Goal: Task Accomplishment & Management: Manage account settings

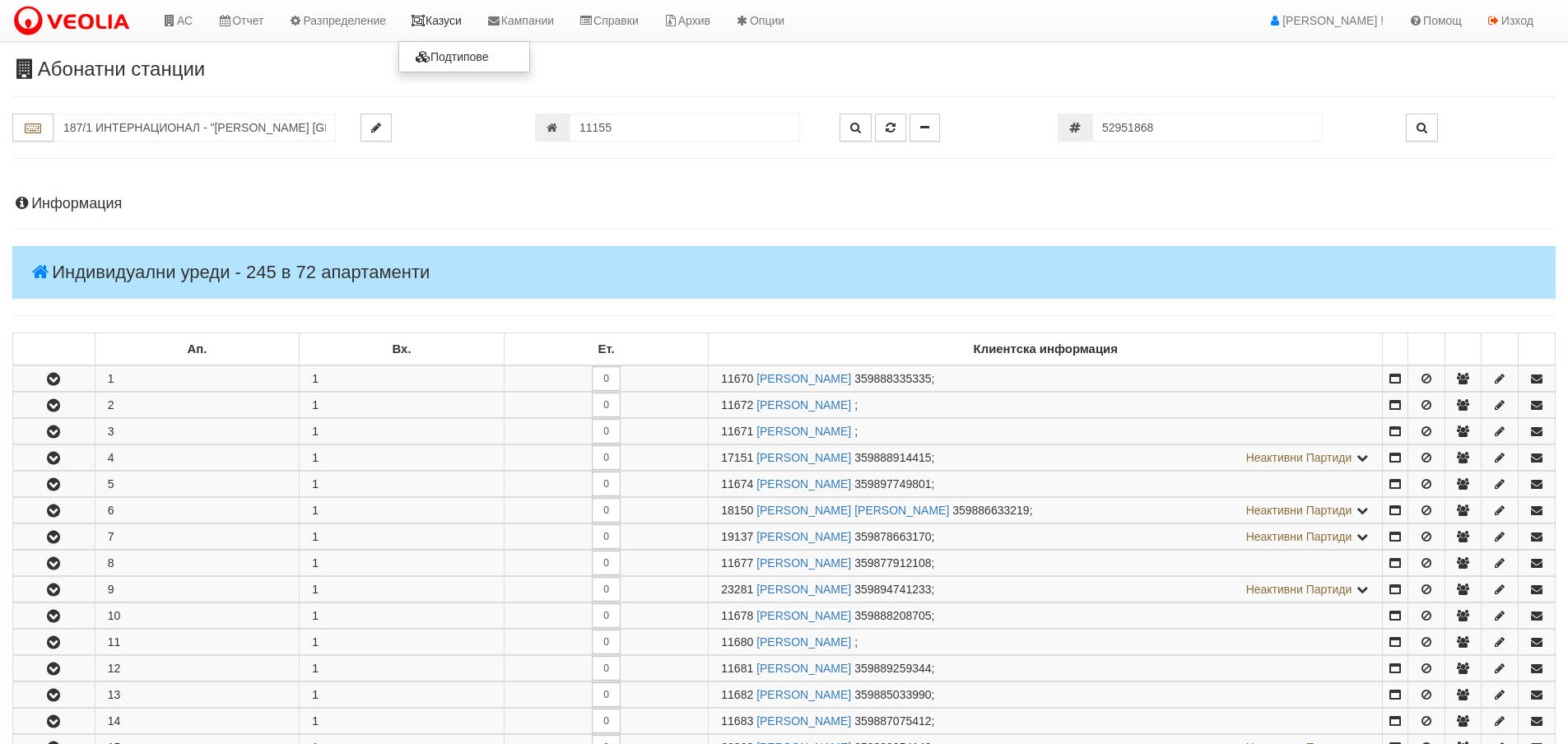
click at [442, 25] on link "Казуси" at bounding box center [436, 21] width 76 height 41
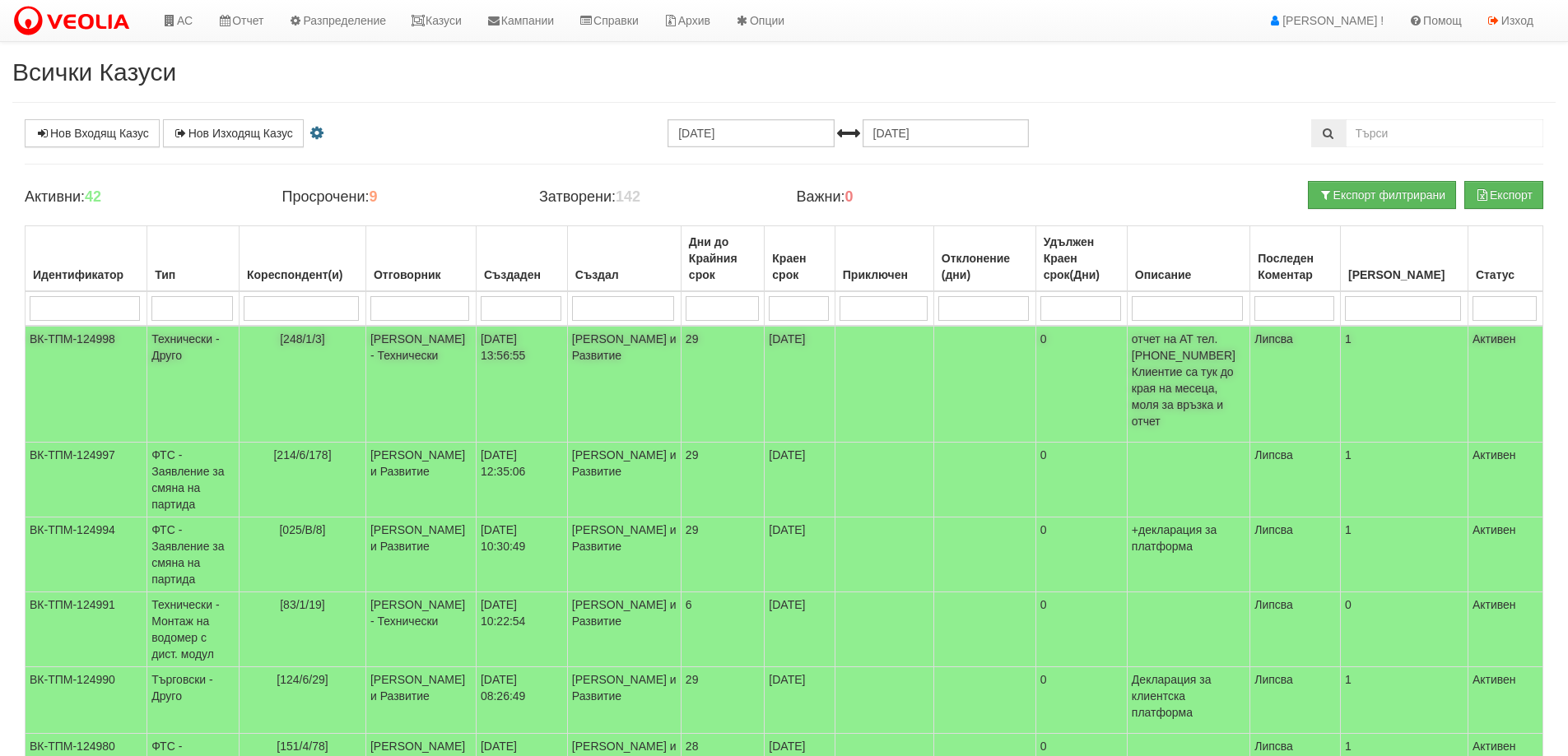
click at [320, 338] on span "[248/1/3]" at bounding box center [303, 338] width 45 height 13
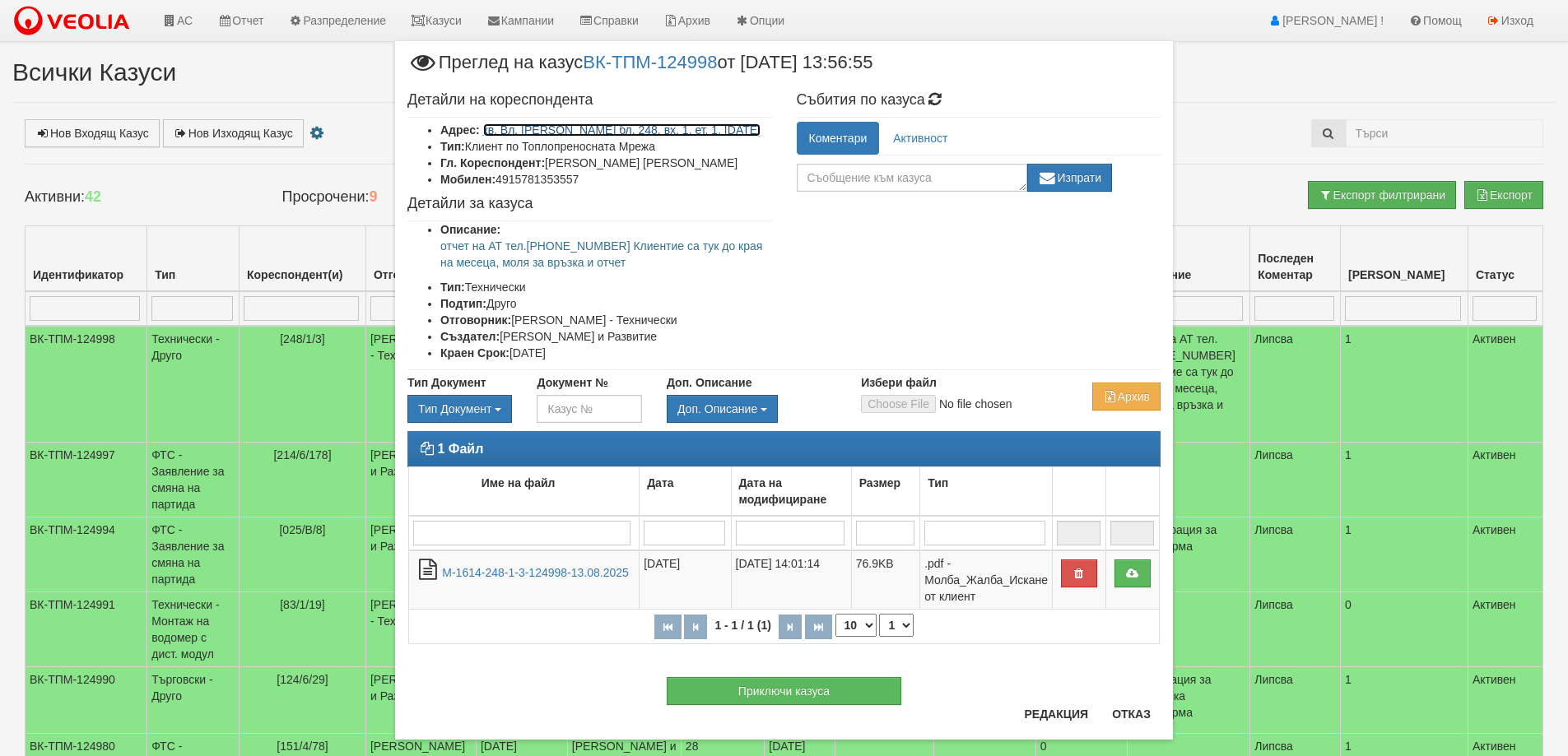
click at [665, 128] on link "кв. Вл. Варненчик бл. 248, вх. 1, ет. 1, ап. 3" at bounding box center [621, 130] width 278 height 13
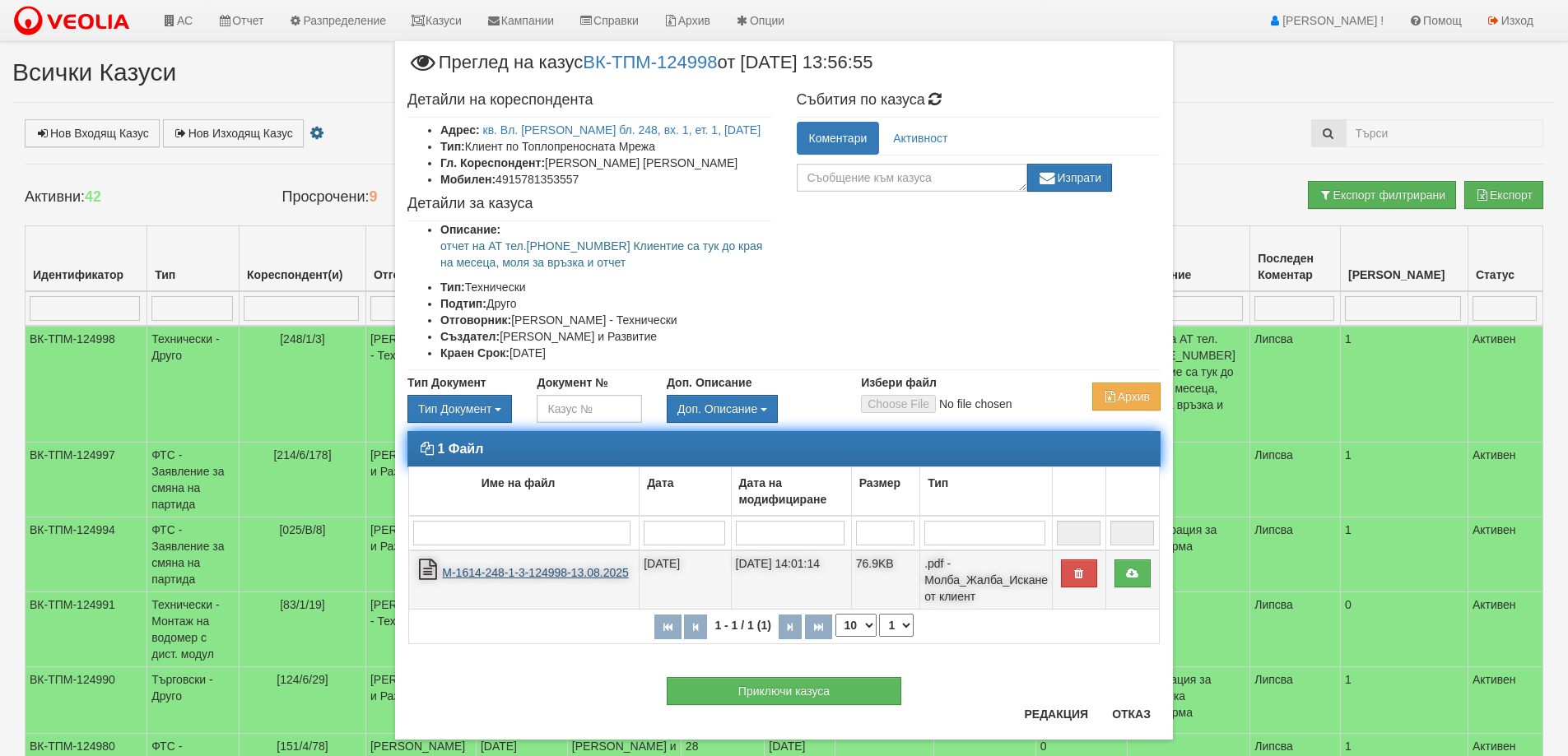
click at [559, 574] on link "М-1614-248-1-3-124998-13.08.2025" at bounding box center [536, 572] width 187 height 13
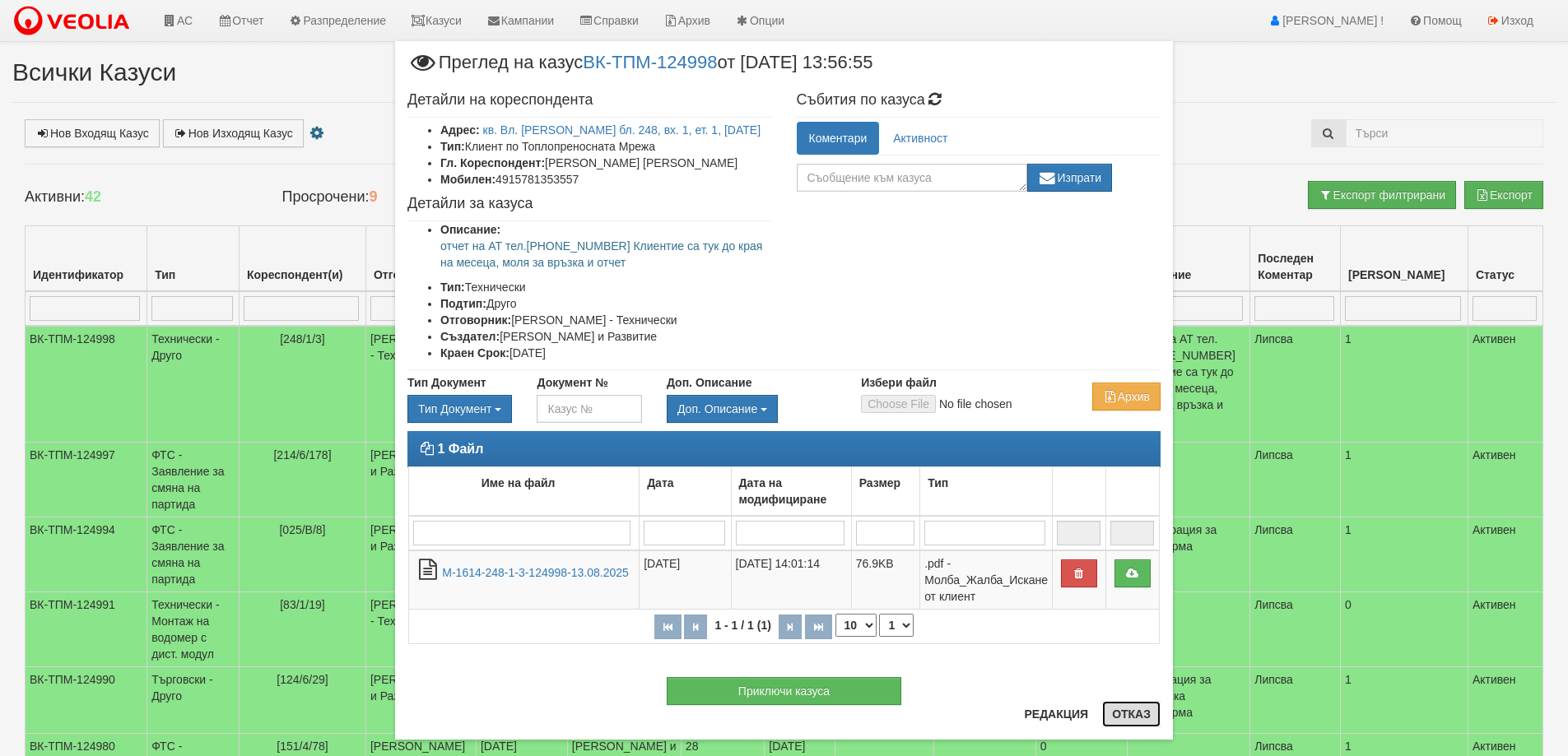
click at [1122, 715] on button "Отказ" at bounding box center [1131, 714] width 58 height 27
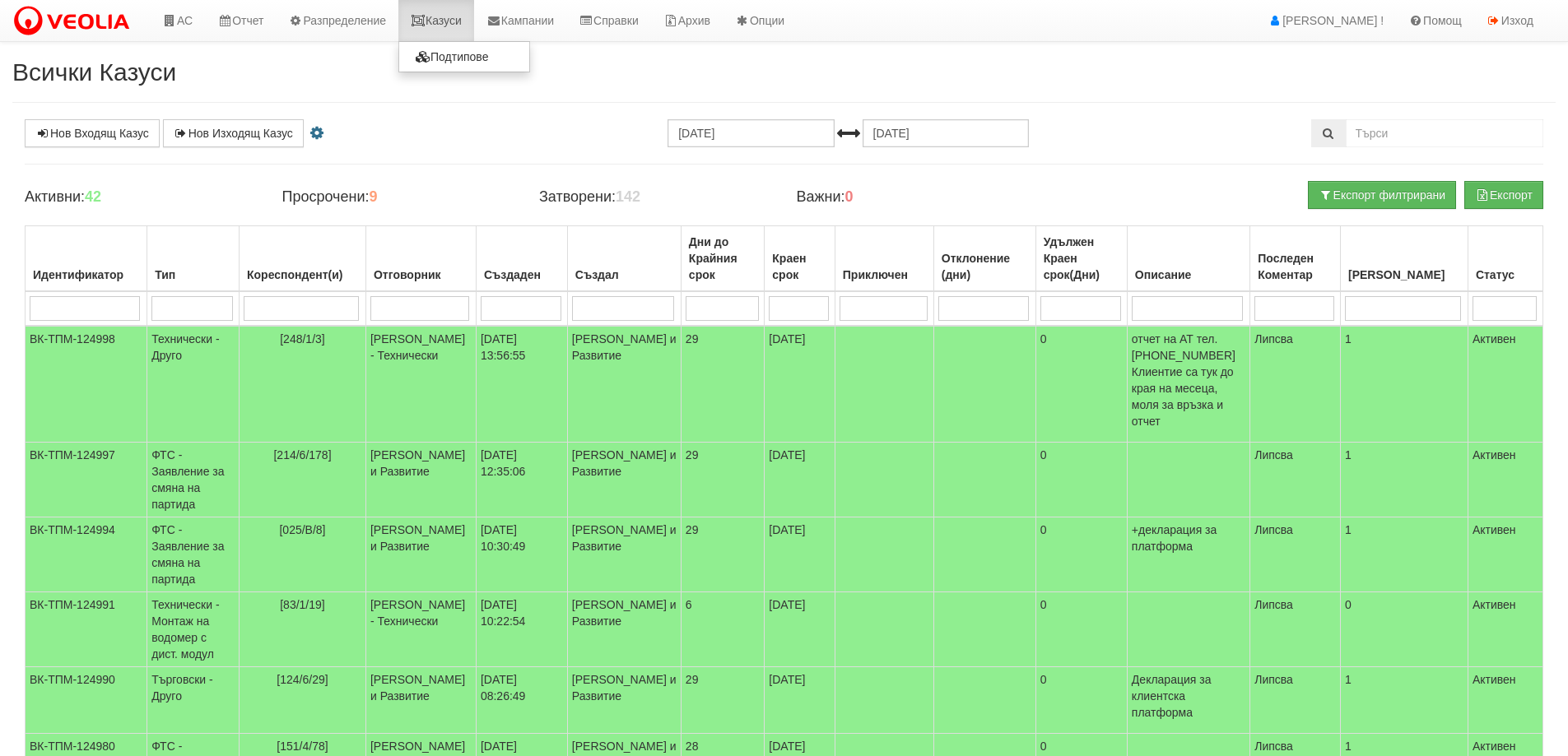
click at [452, 18] on link "Казуси" at bounding box center [436, 21] width 76 height 41
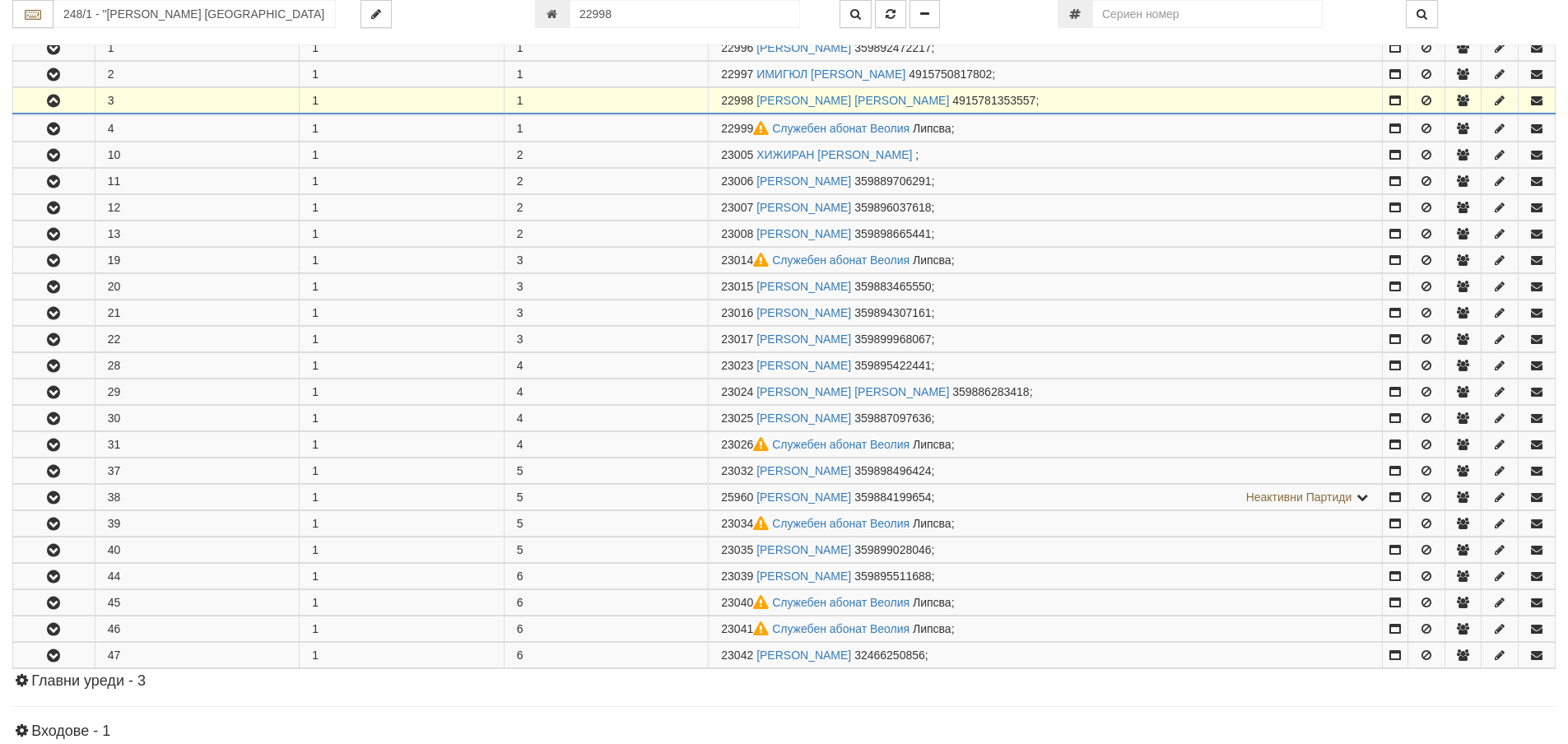
scroll to position [377, 0]
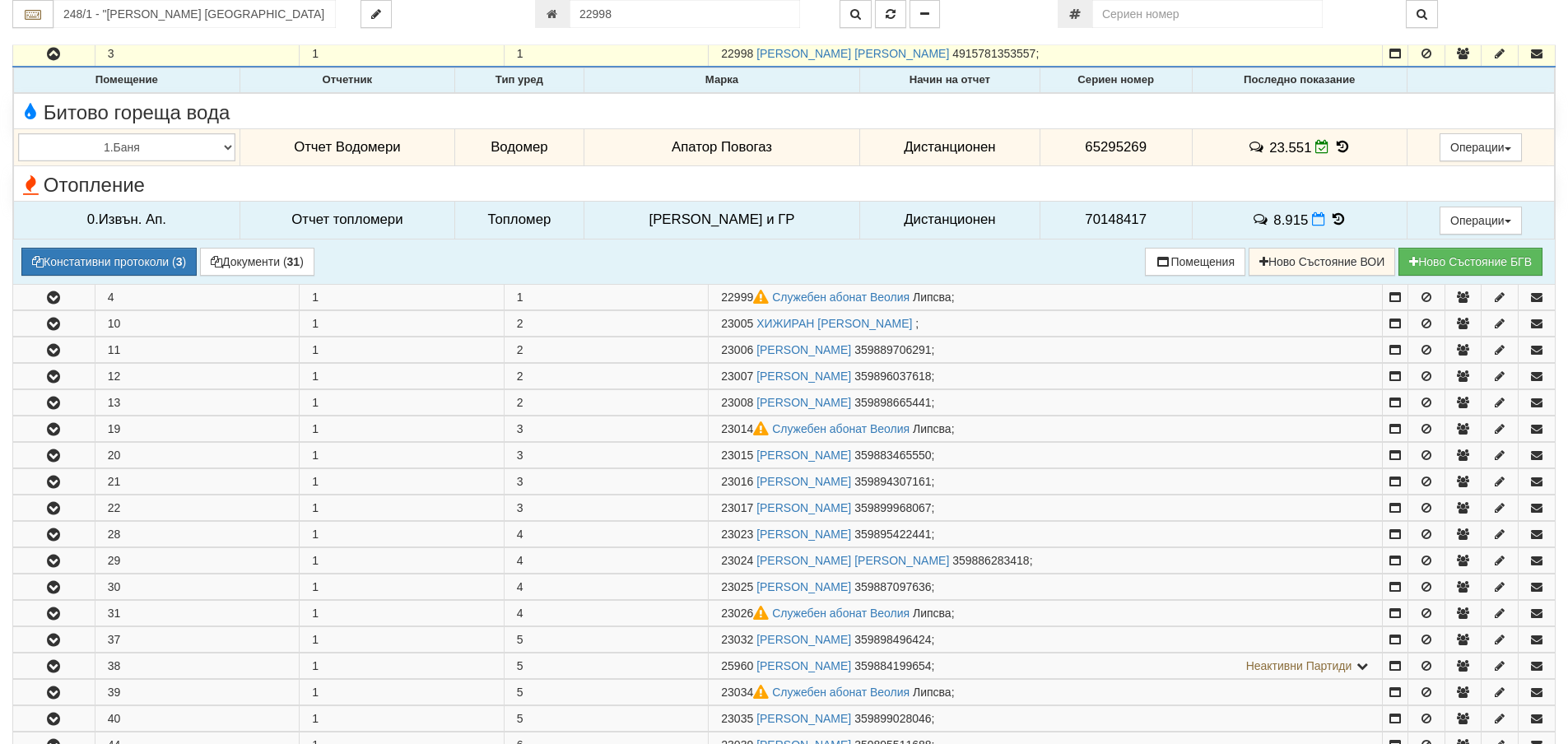
click at [1330, 218] on icon at bounding box center [1338, 219] width 18 height 14
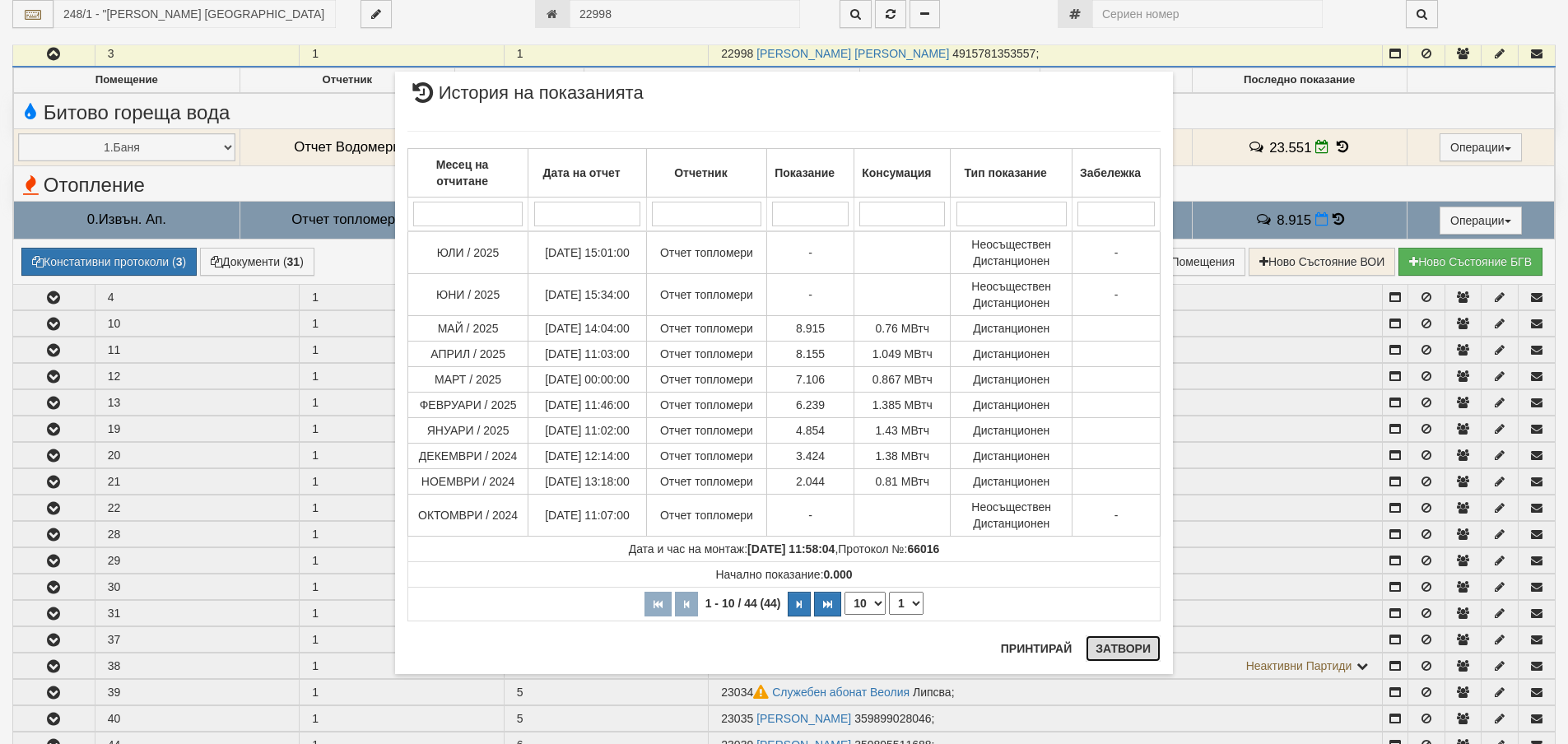
click at [1140, 648] on button "Затвори" at bounding box center [1123, 648] width 75 height 27
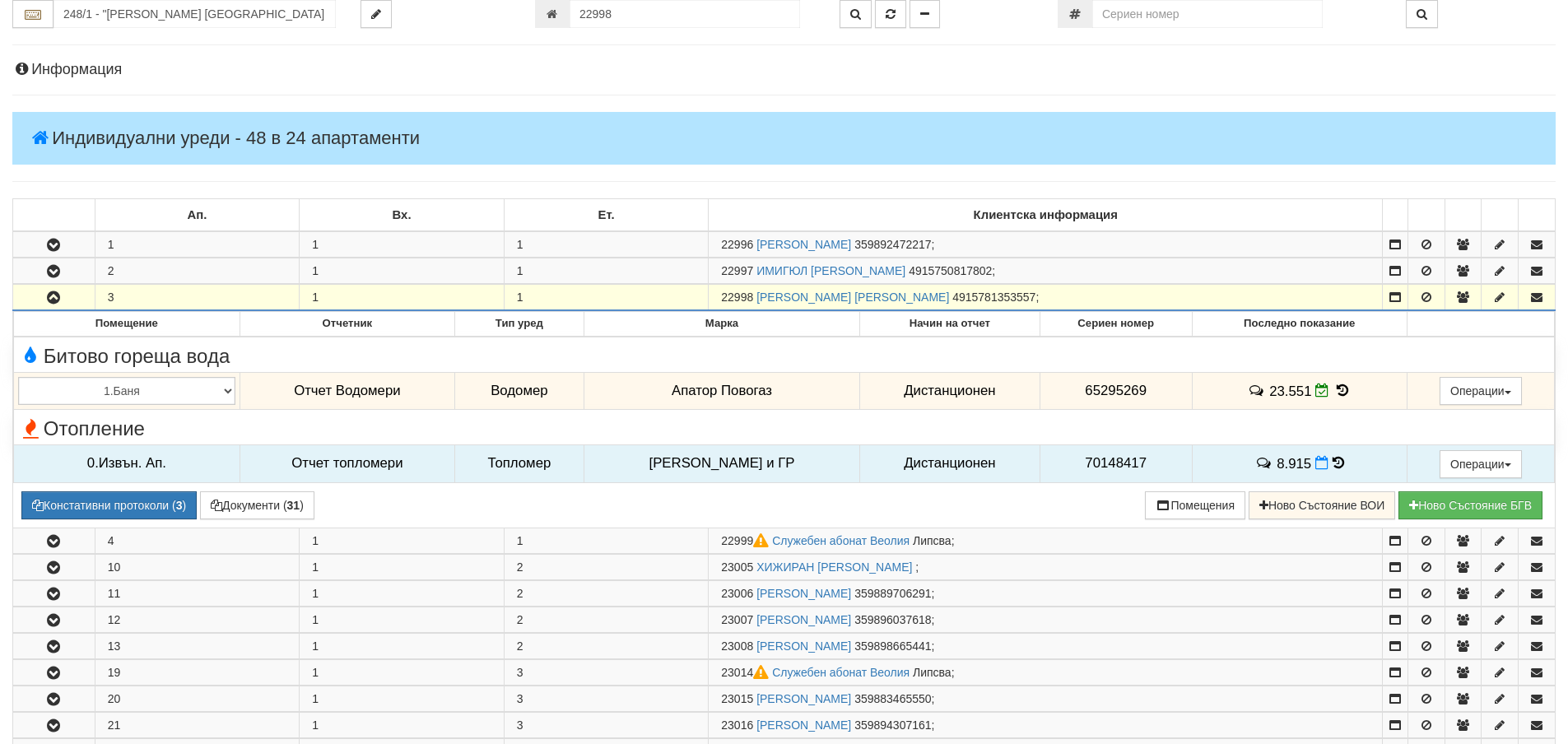
scroll to position [131, 0]
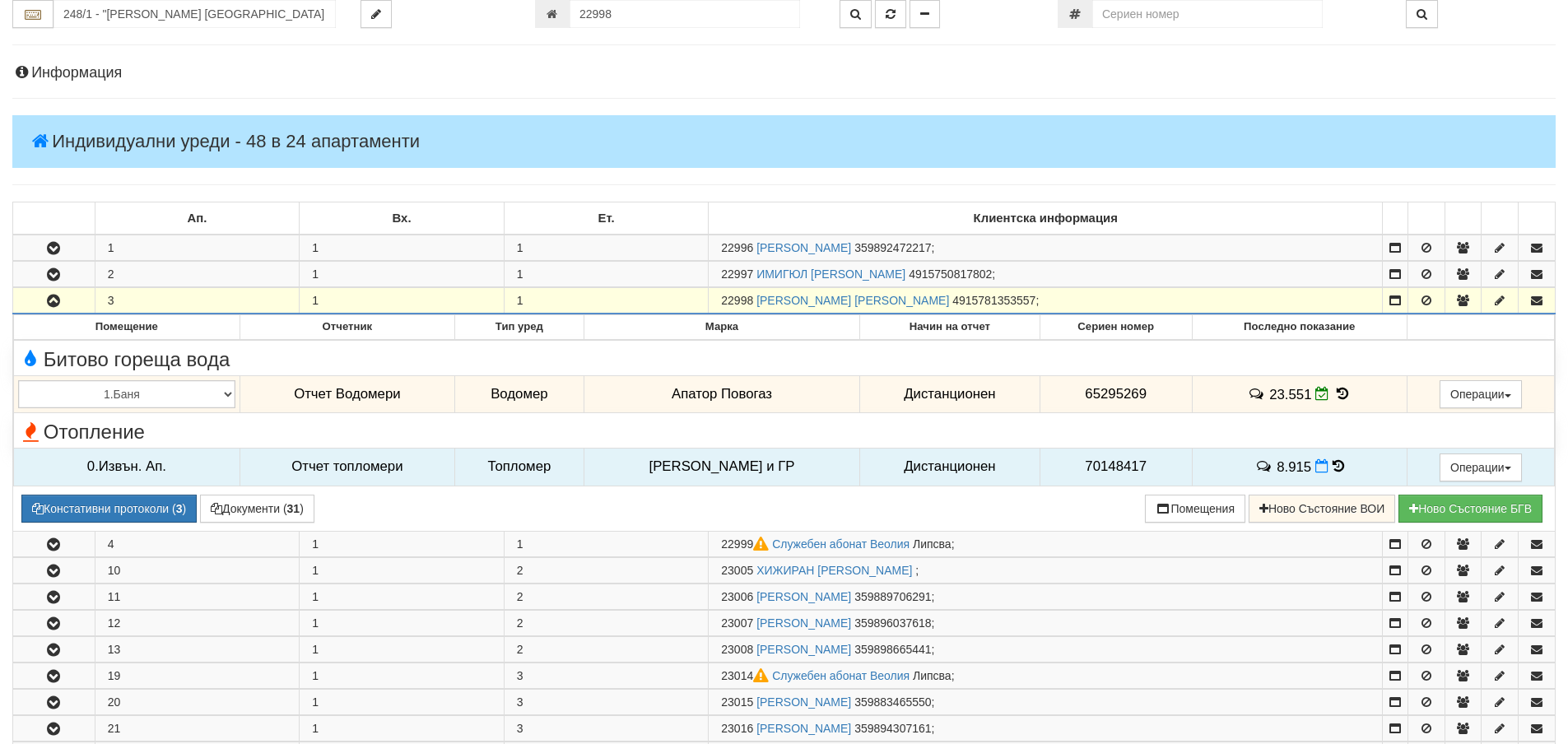
click at [48, 304] on icon "button" at bounding box center [53, 302] width 20 height 12
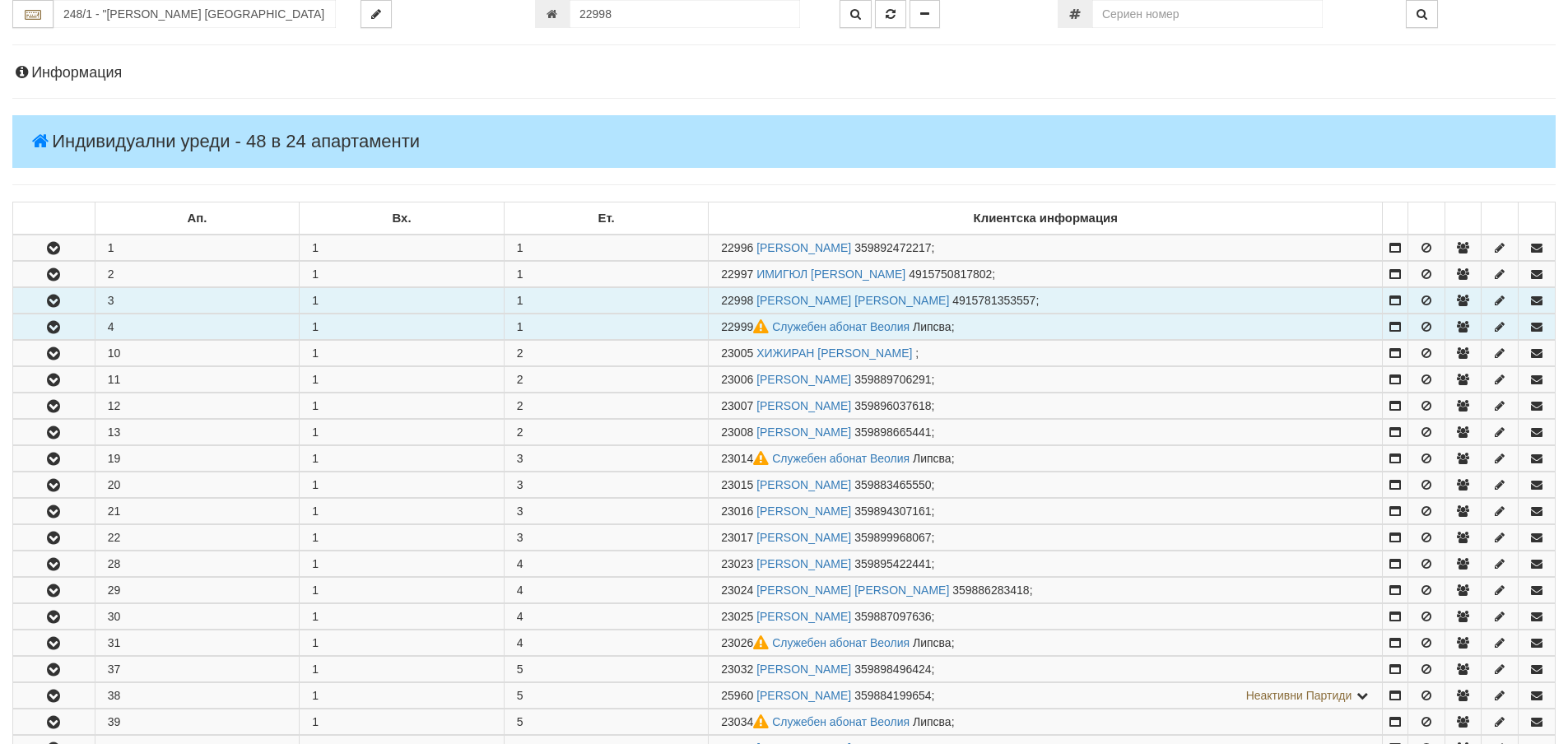
click at [52, 325] on icon "button" at bounding box center [53, 327] width 20 height 12
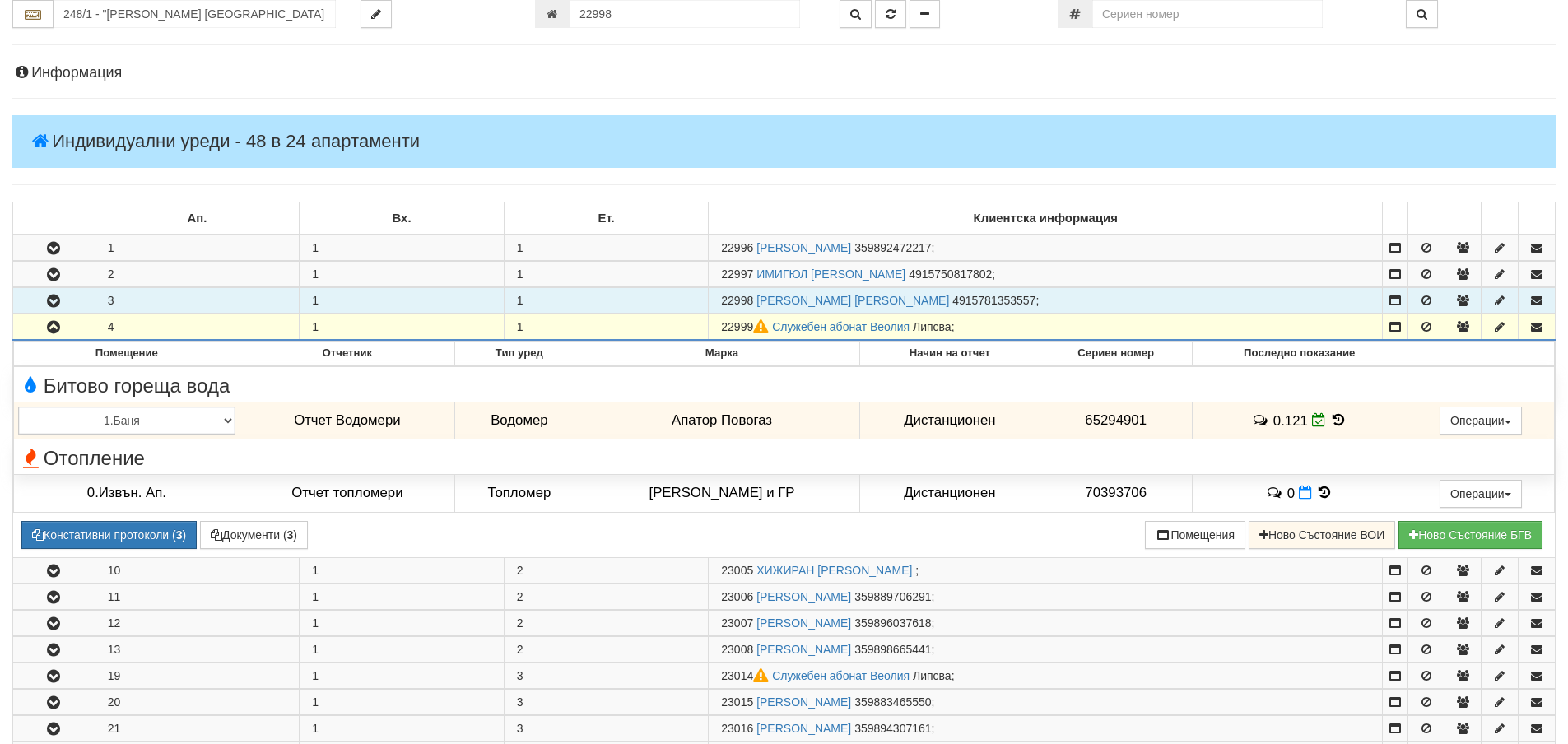
click at [63, 327] on icon "button" at bounding box center [53, 327] width 20 height 12
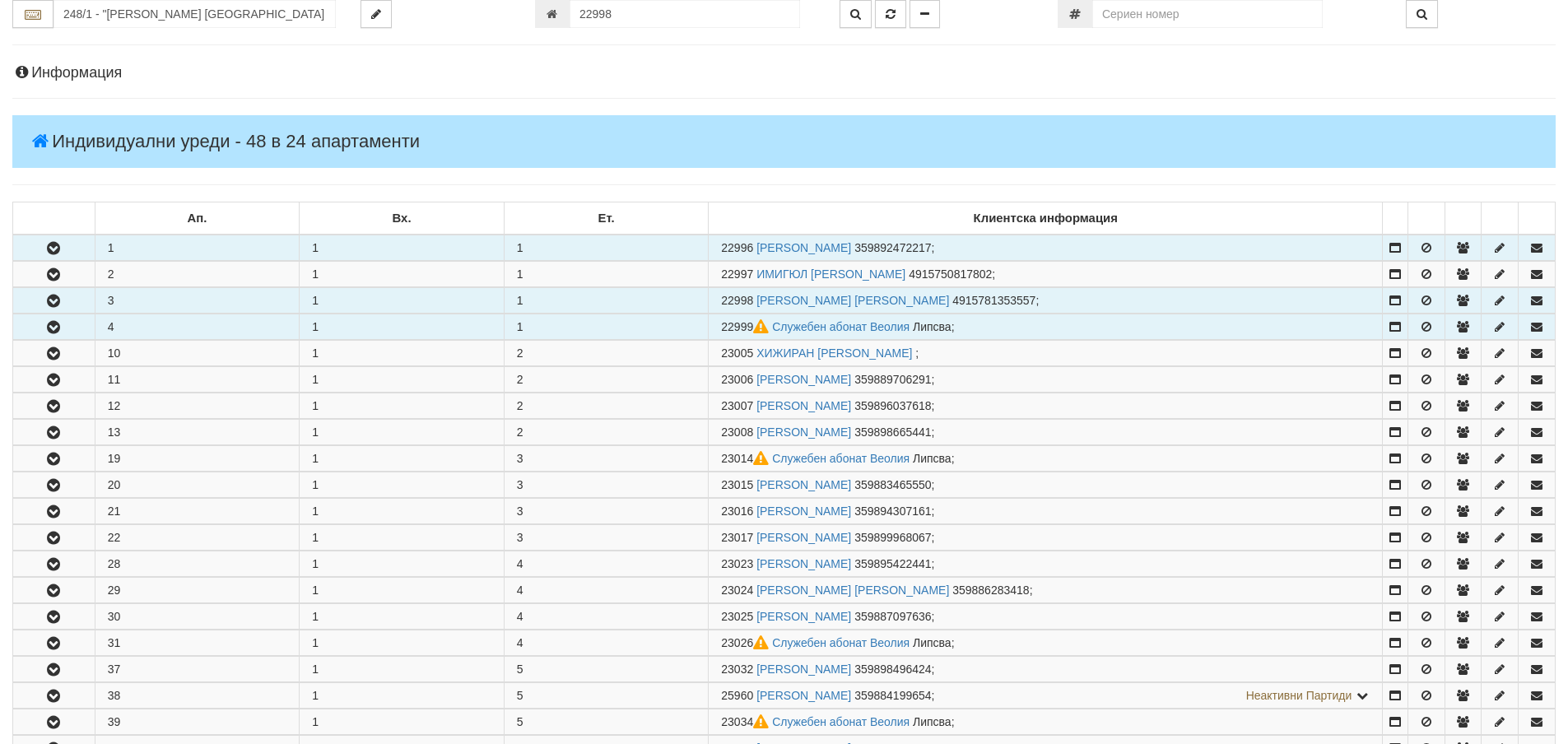
click at [61, 252] on icon "button" at bounding box center [53, 249] width 20 height 12
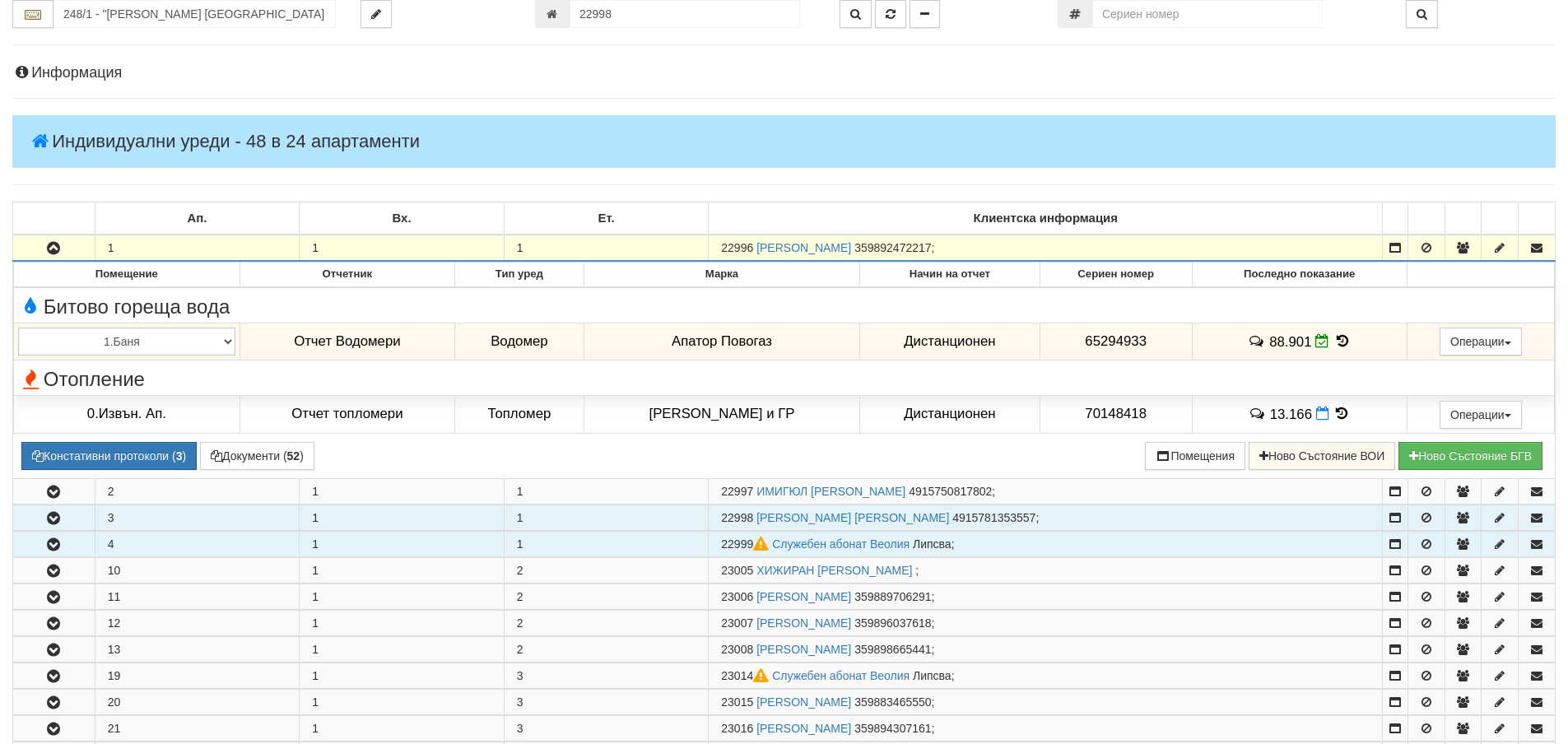
click at [61, 252] on icon "button" at bounding box center [53, 249] width 20 height 12
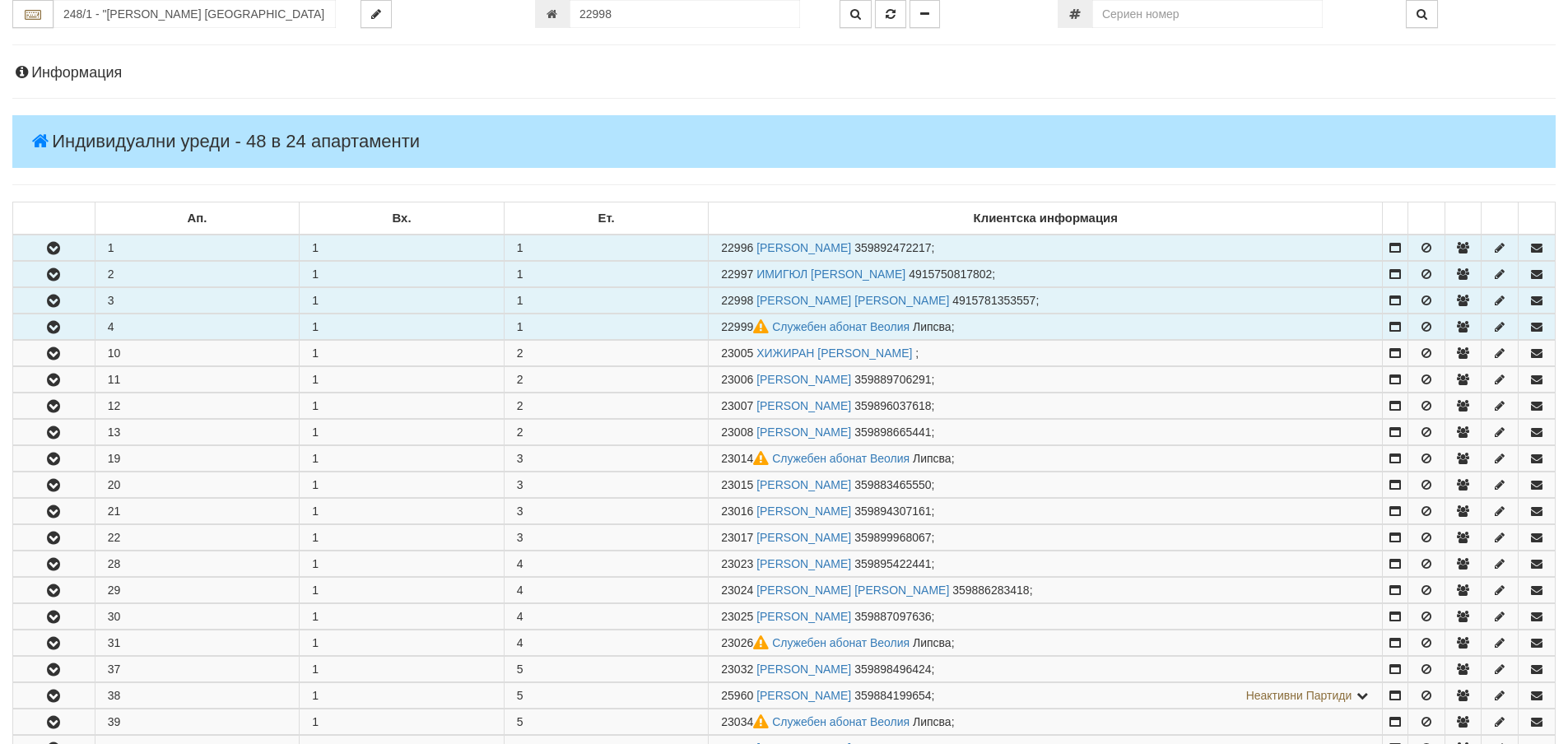
click at [65, 272] on button "button" at bounding box center [53, 273] width 82 height 25
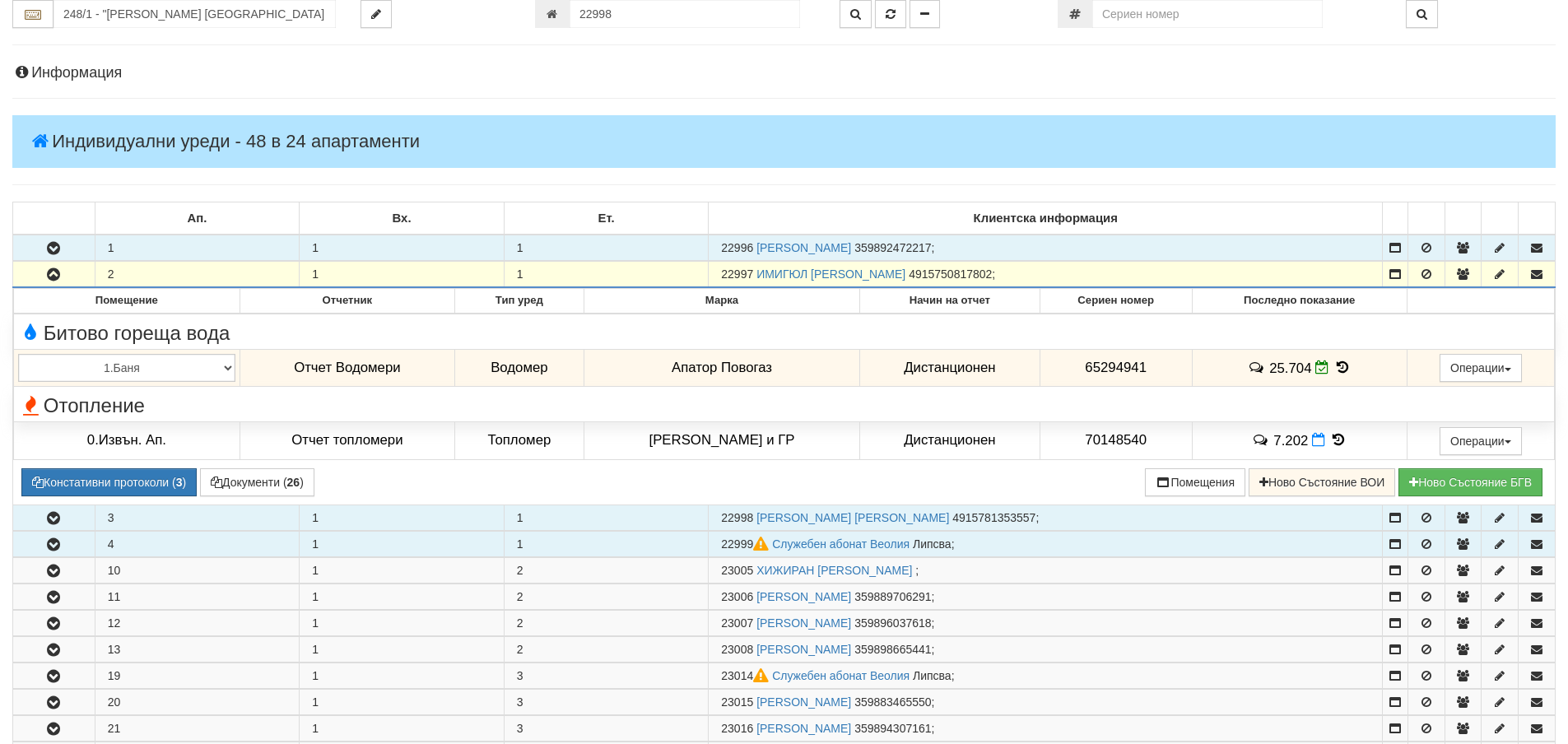
click at [65, 272] on button "button" at bounding box center [53, 273] width 82 height 25
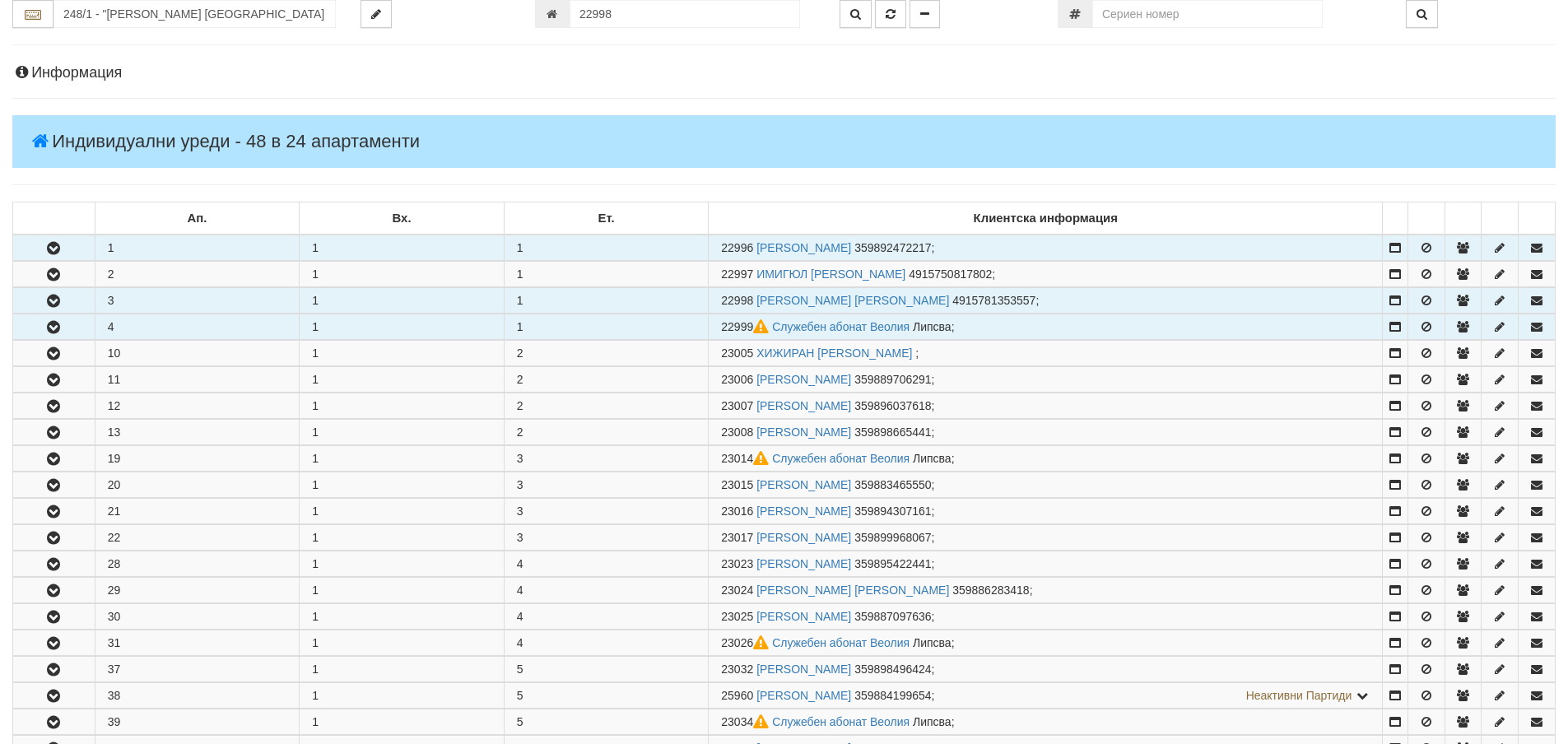
click at [65, 304] on button "button" at bounding box center [53, 300] width 82 height 25
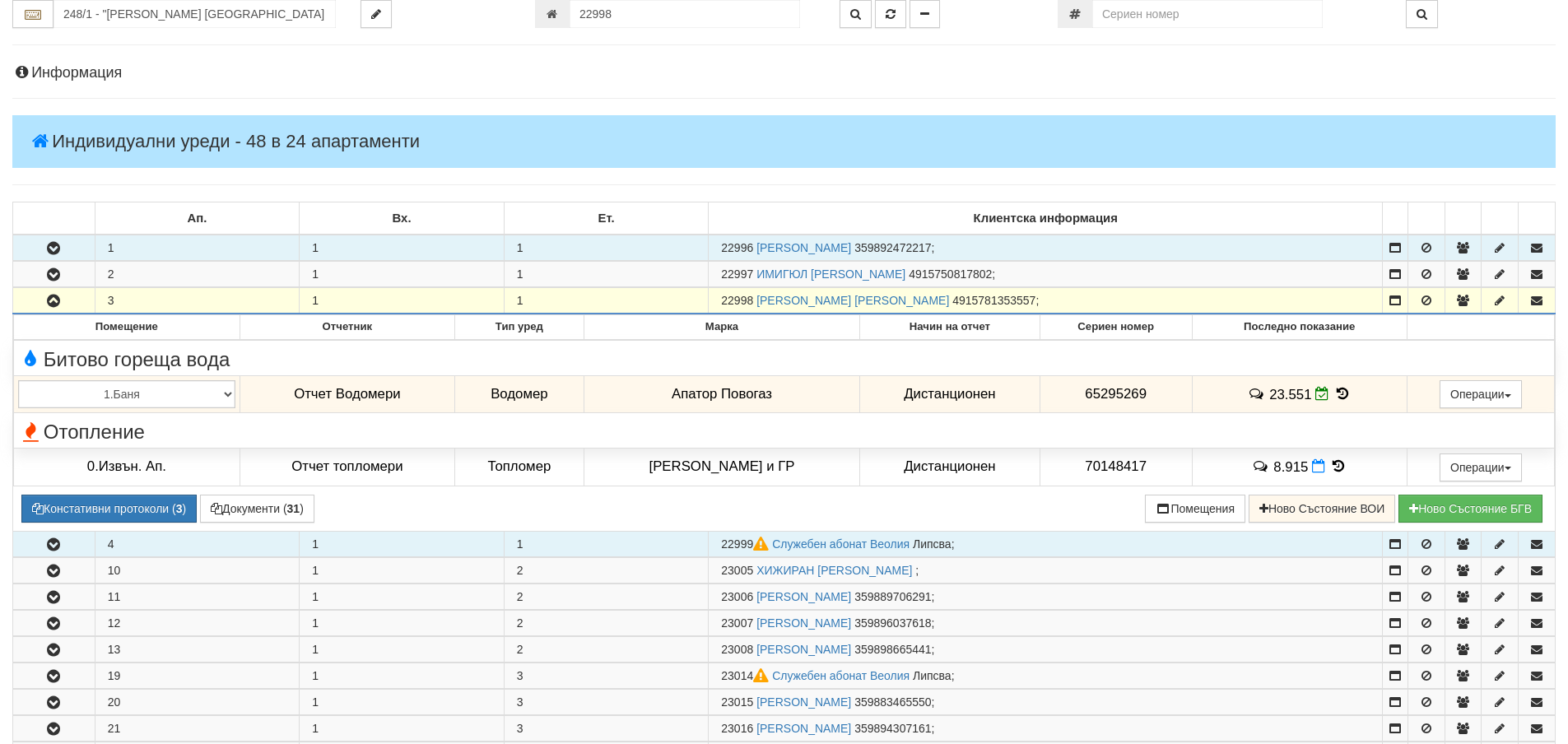
click at [65, 303] on button "button" at bounding box center [53, 300] width 82 height 25
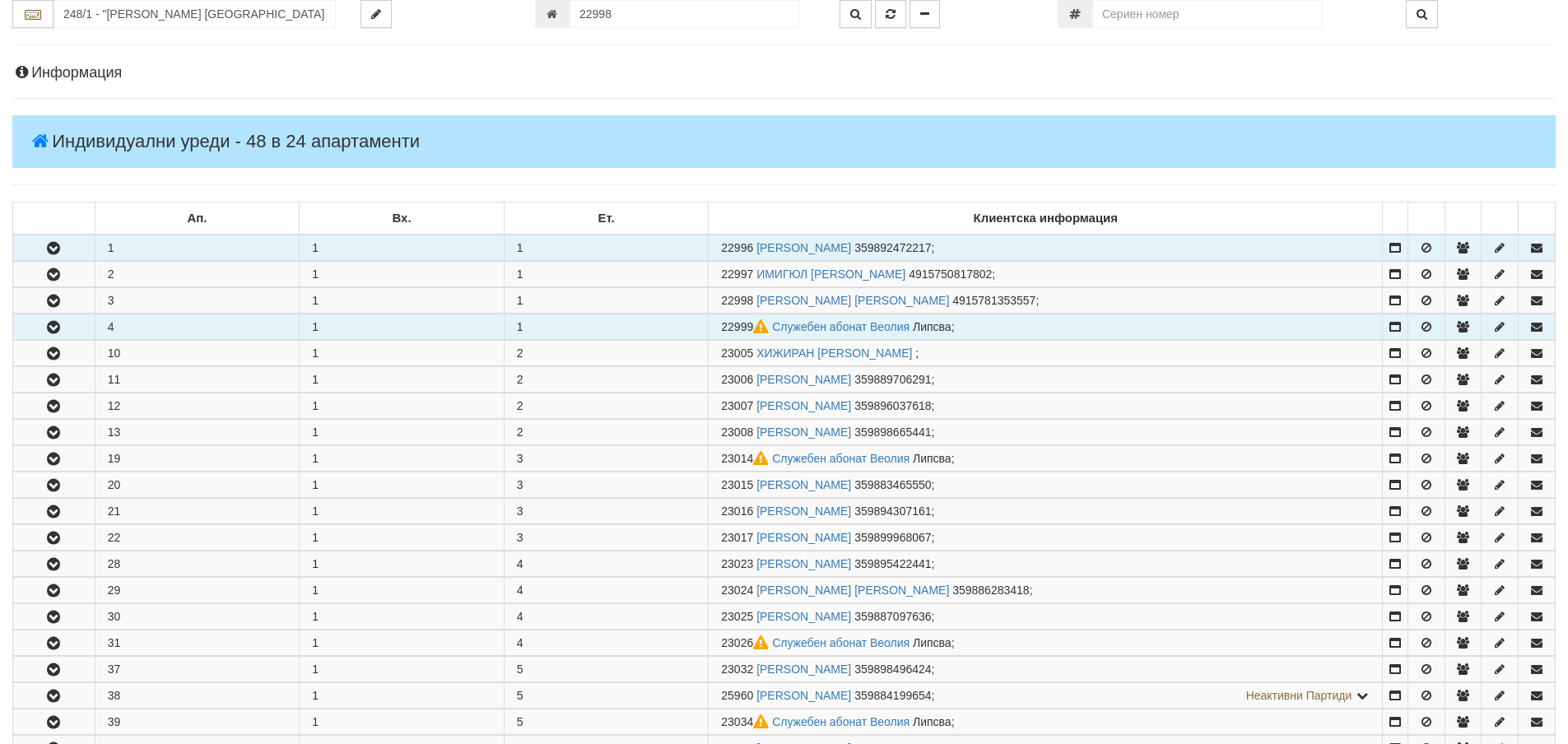
click at [73, 320] on button "button" at bounding box center [53, 326] width 82 height 25
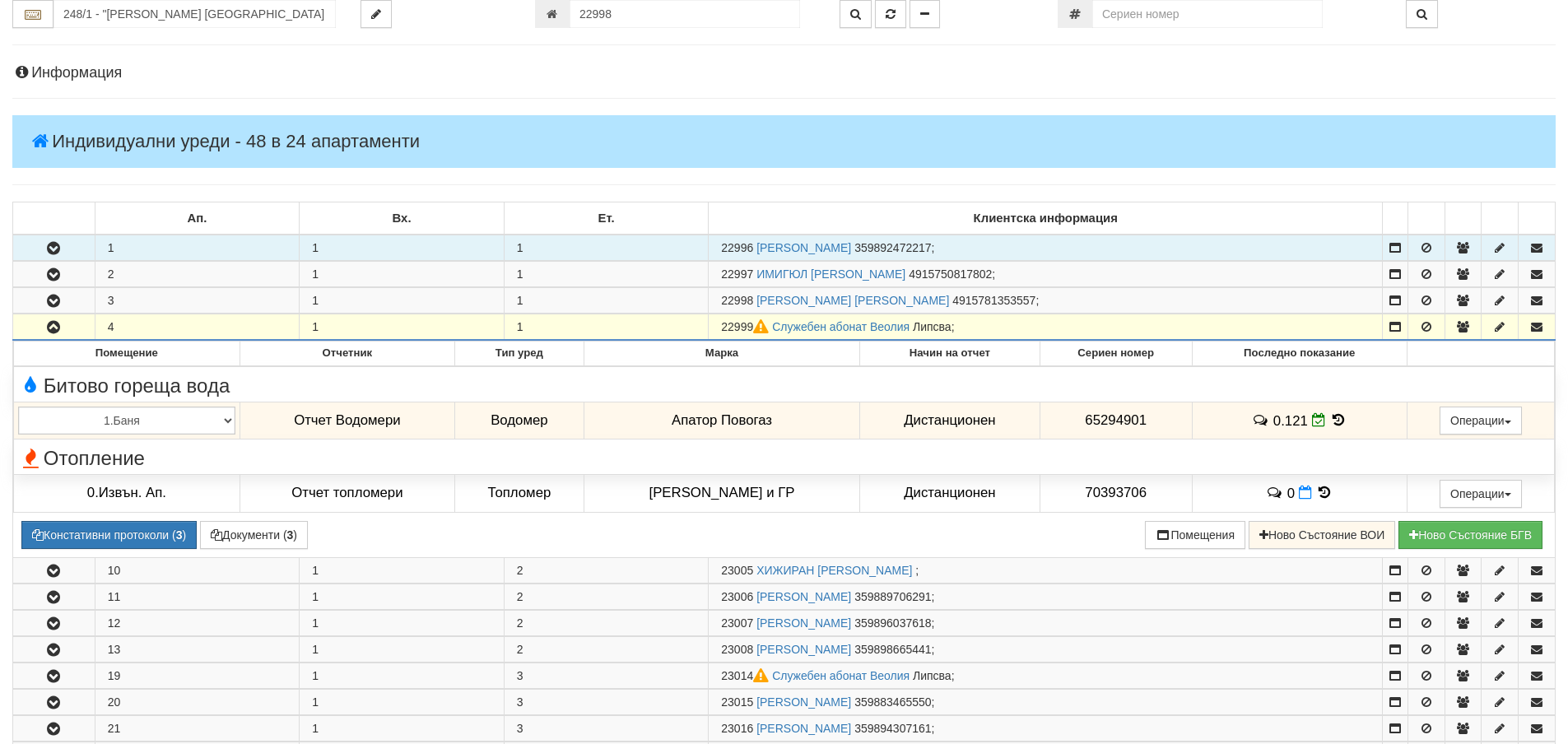
click at [73, 320] on button "button" at bounding box center [53, 326] width 82 height 25
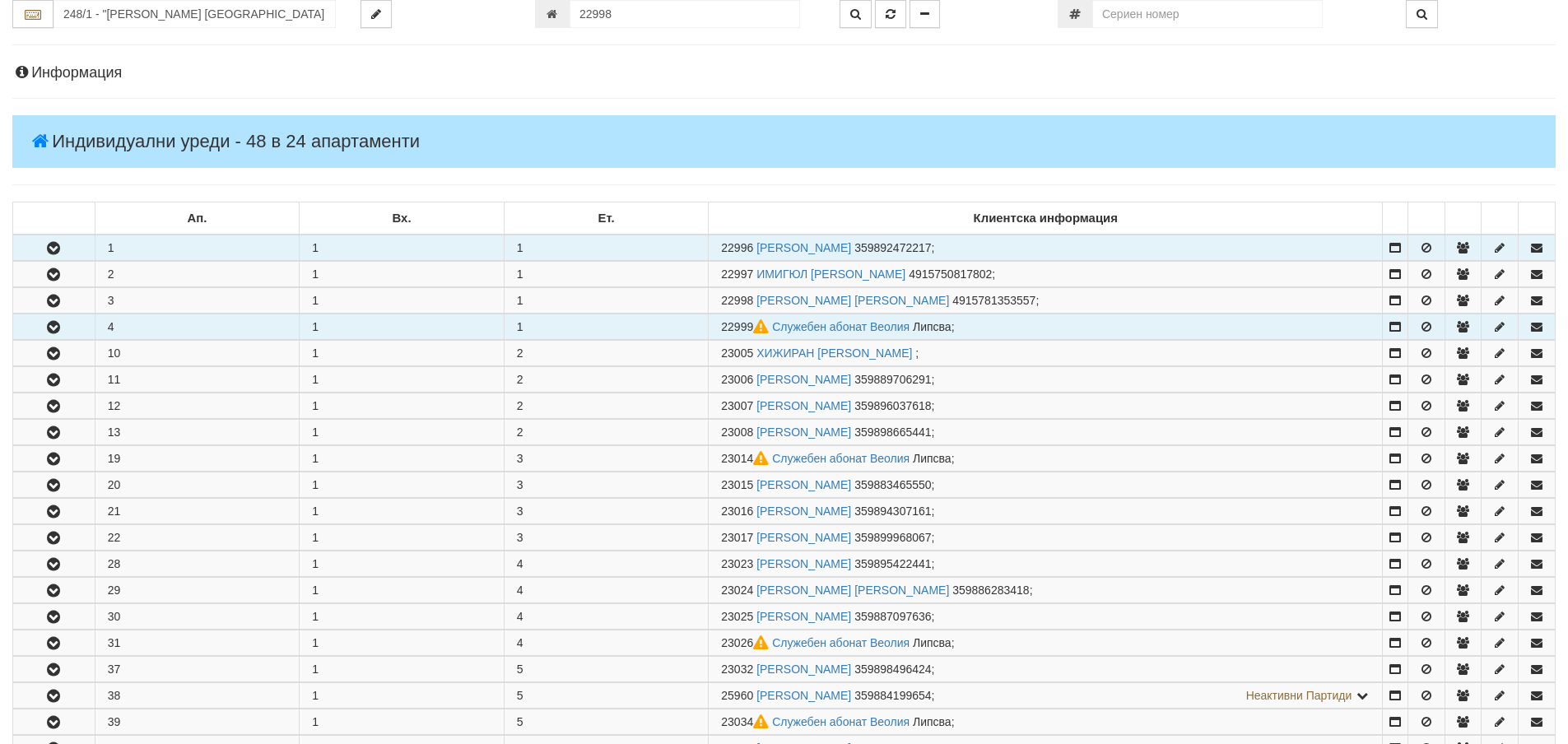
click at [57, 329] on icon "button" at bounding box center [53, 327] width 20 height 12
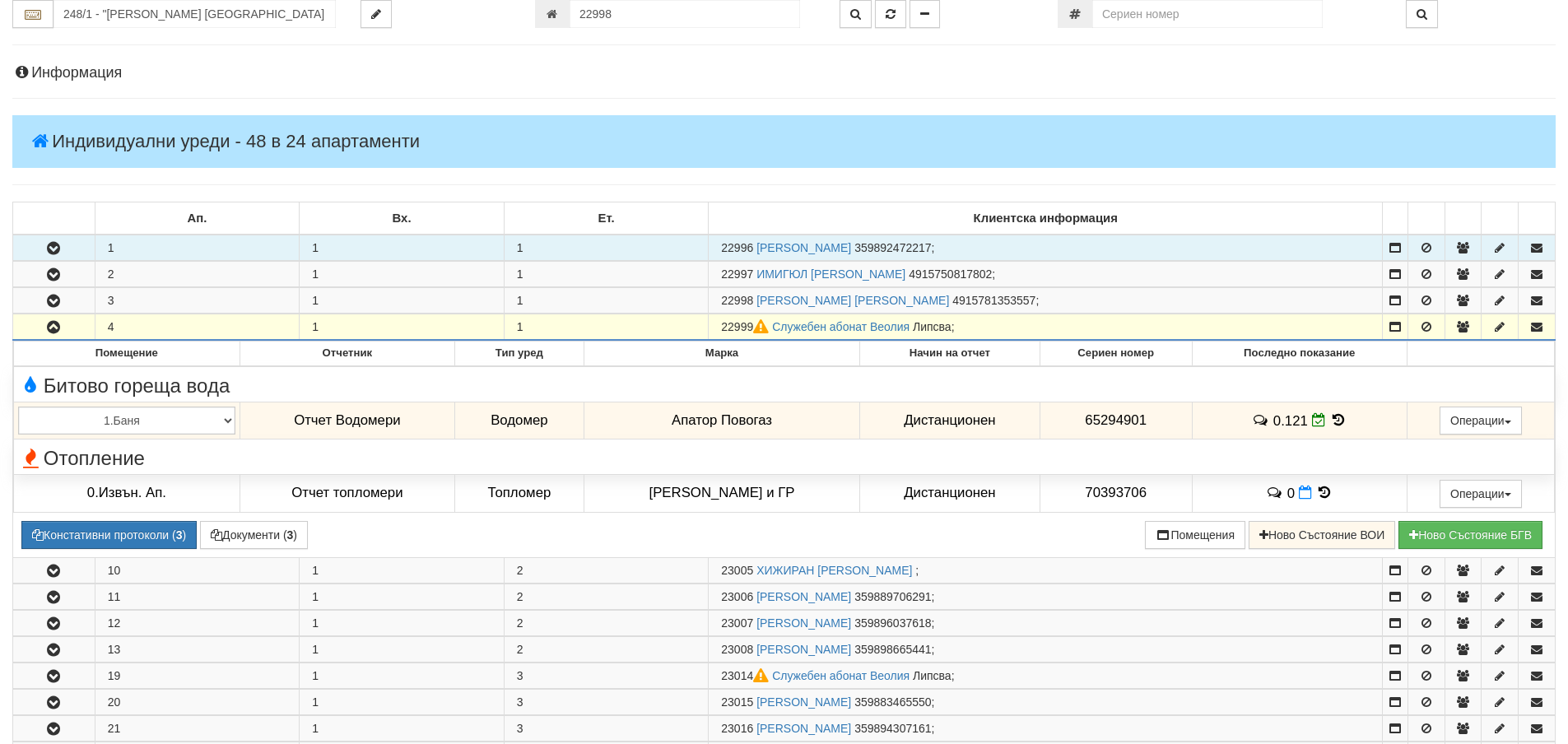
click at [59, 328] on icon "button" at bounding box center [53, 327] width 20 height 12
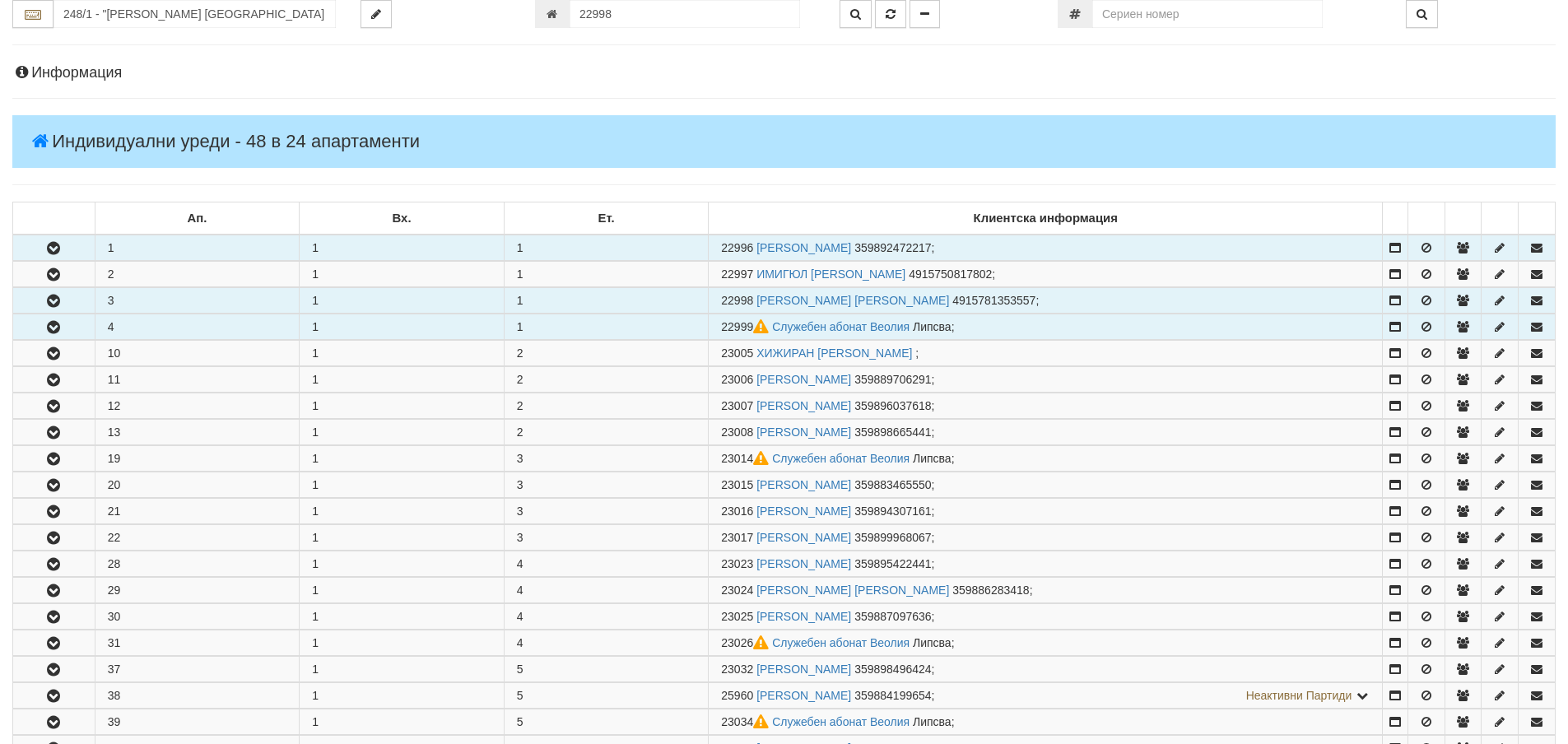
click at [68, 308] on button "button" at bounding box center [53, 300] width 82 height 25
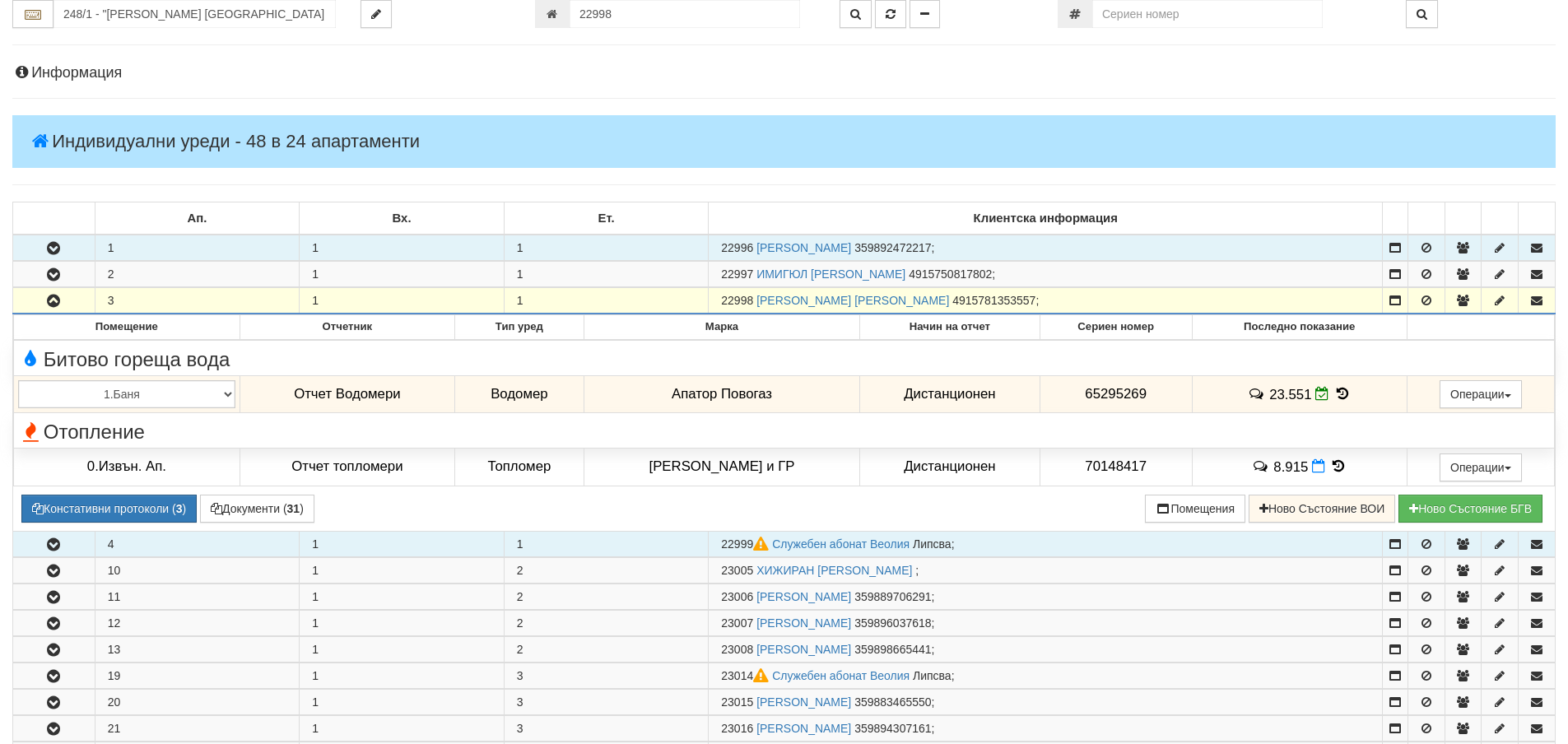
click at [68, 308] on button "button" at bounding box center [53, 300] width 82 height 25
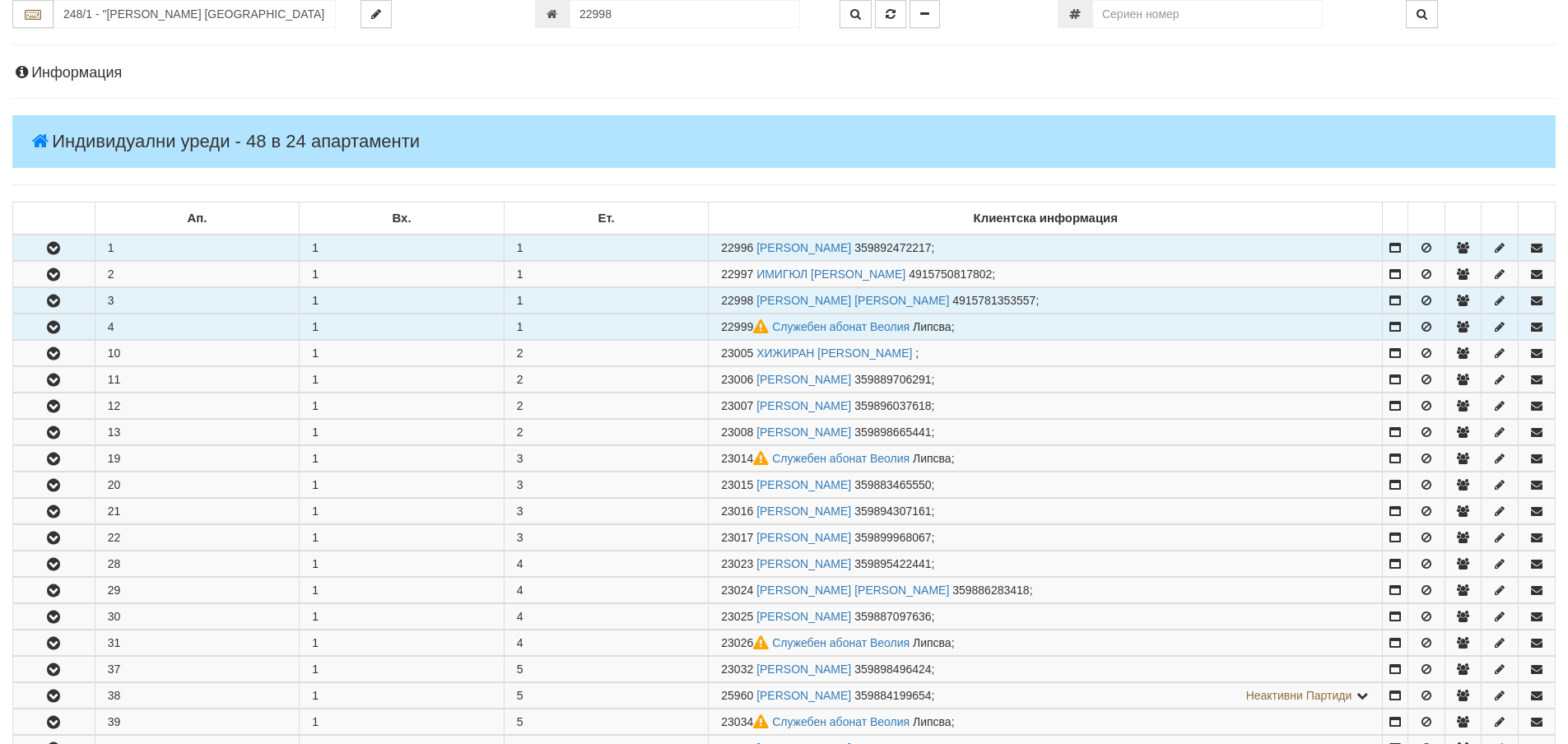
click at [70, 299] on button "button" at bounding box center [53, 300] width 82 height 25
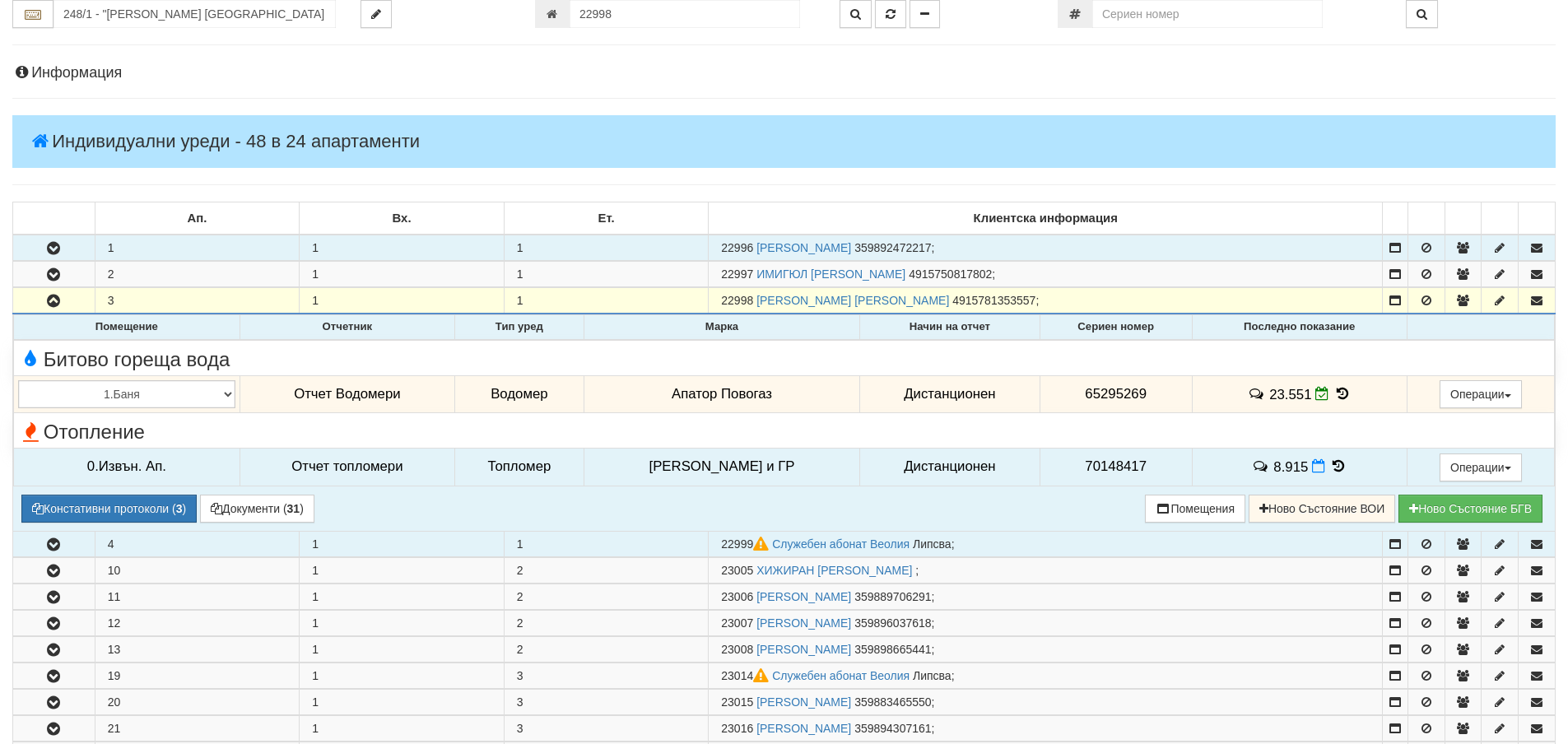
click at [1331, 467] on icon at bounding box center [1338, 466] width 18 height 14
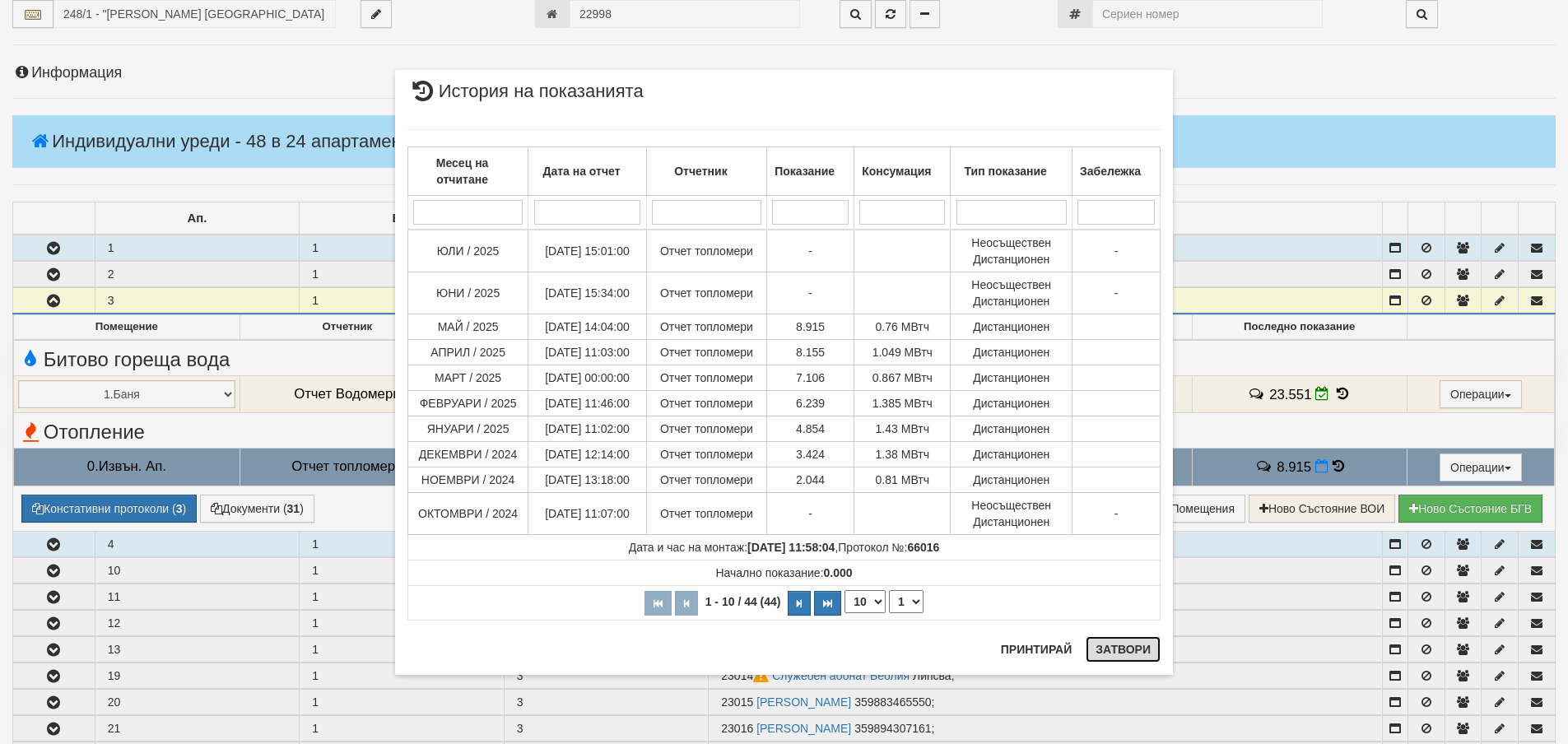
click at [1137, 649] on button "Затвори" at bounding box center [1123, 649] width 75 height 27
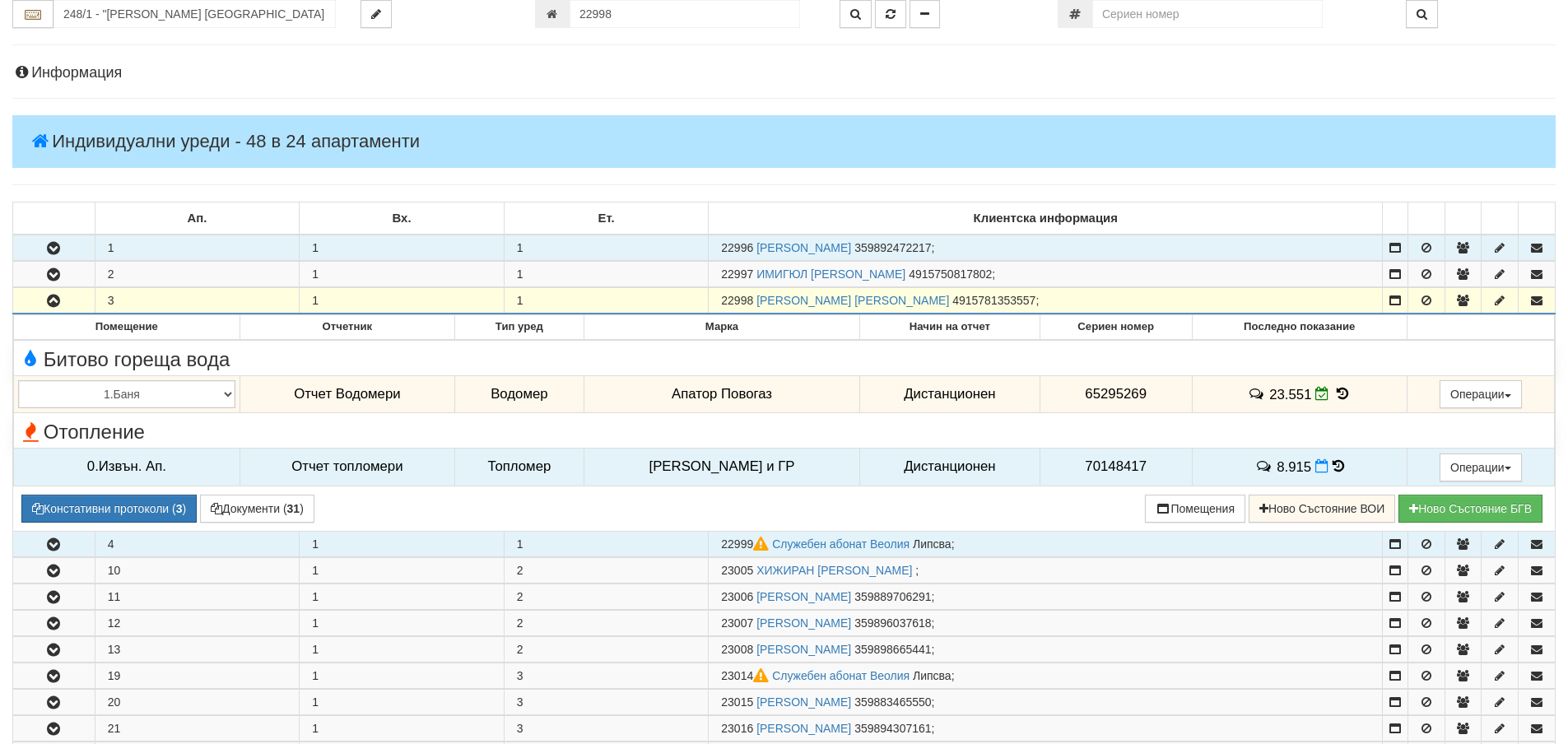
click at [74, 304] on button "button" at bounding box center [53, 300] width 82 height 25
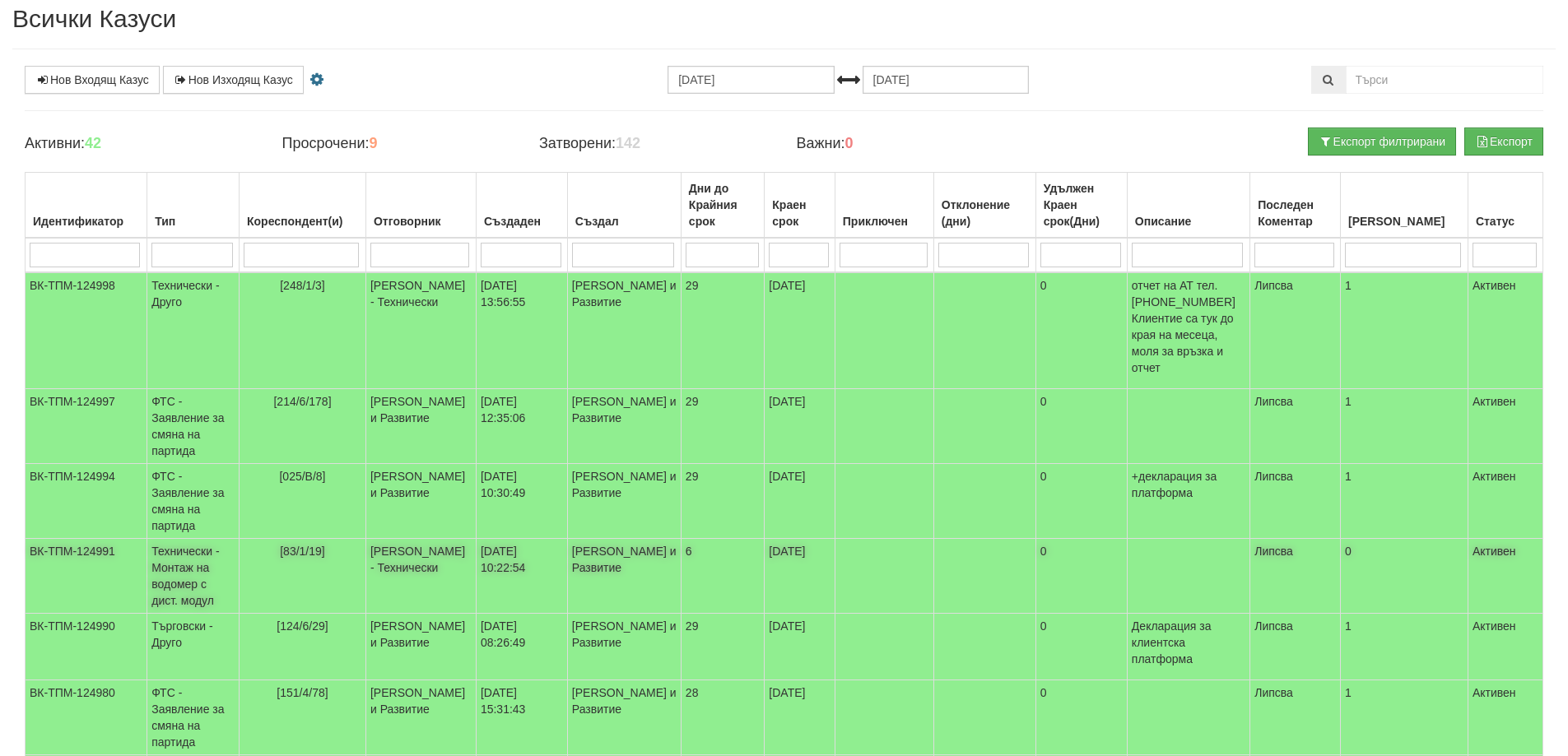
scroll to position [83, 0]
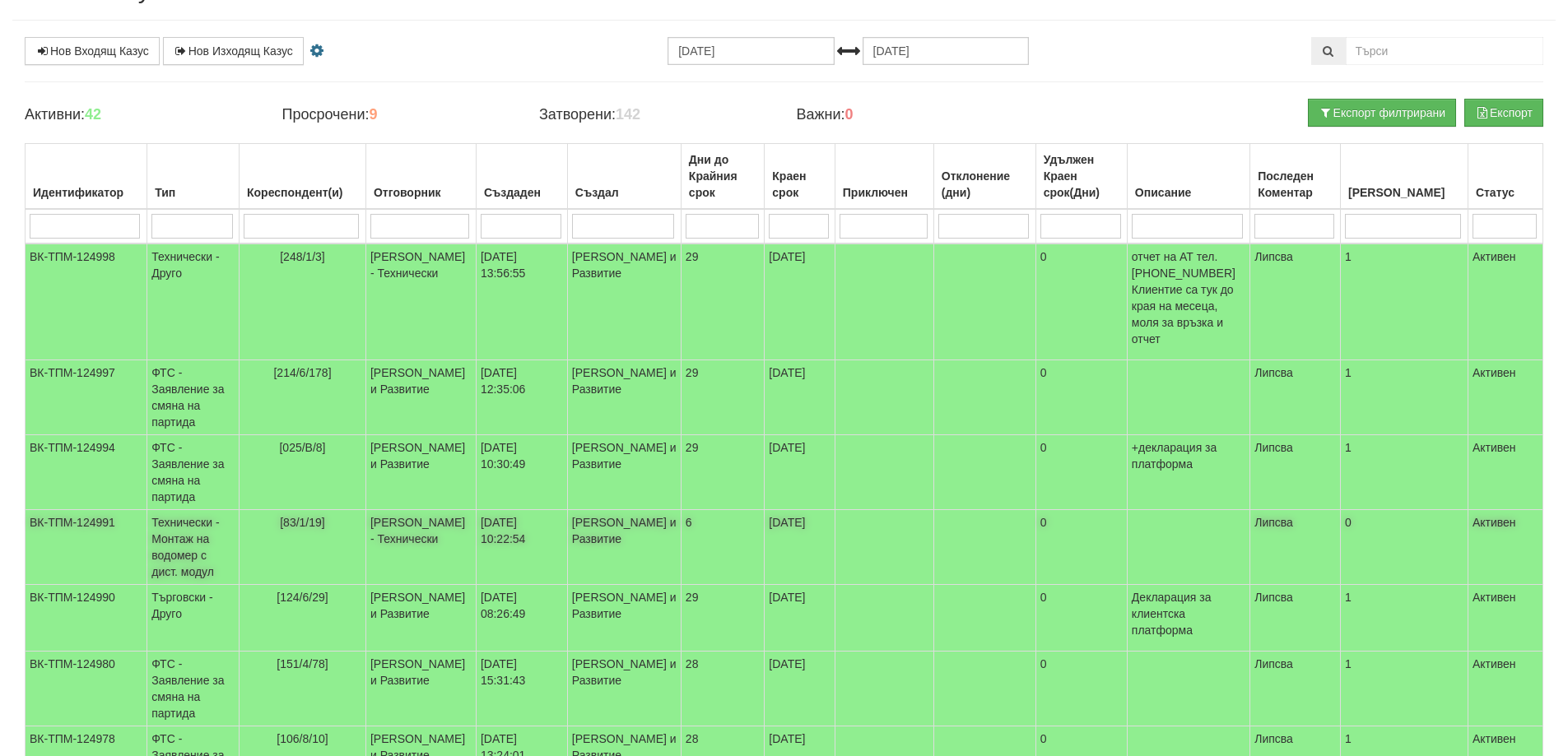
click at [306, 516] on span "[83/1/19]" at bounding box center [303, 522] width 45 height 13
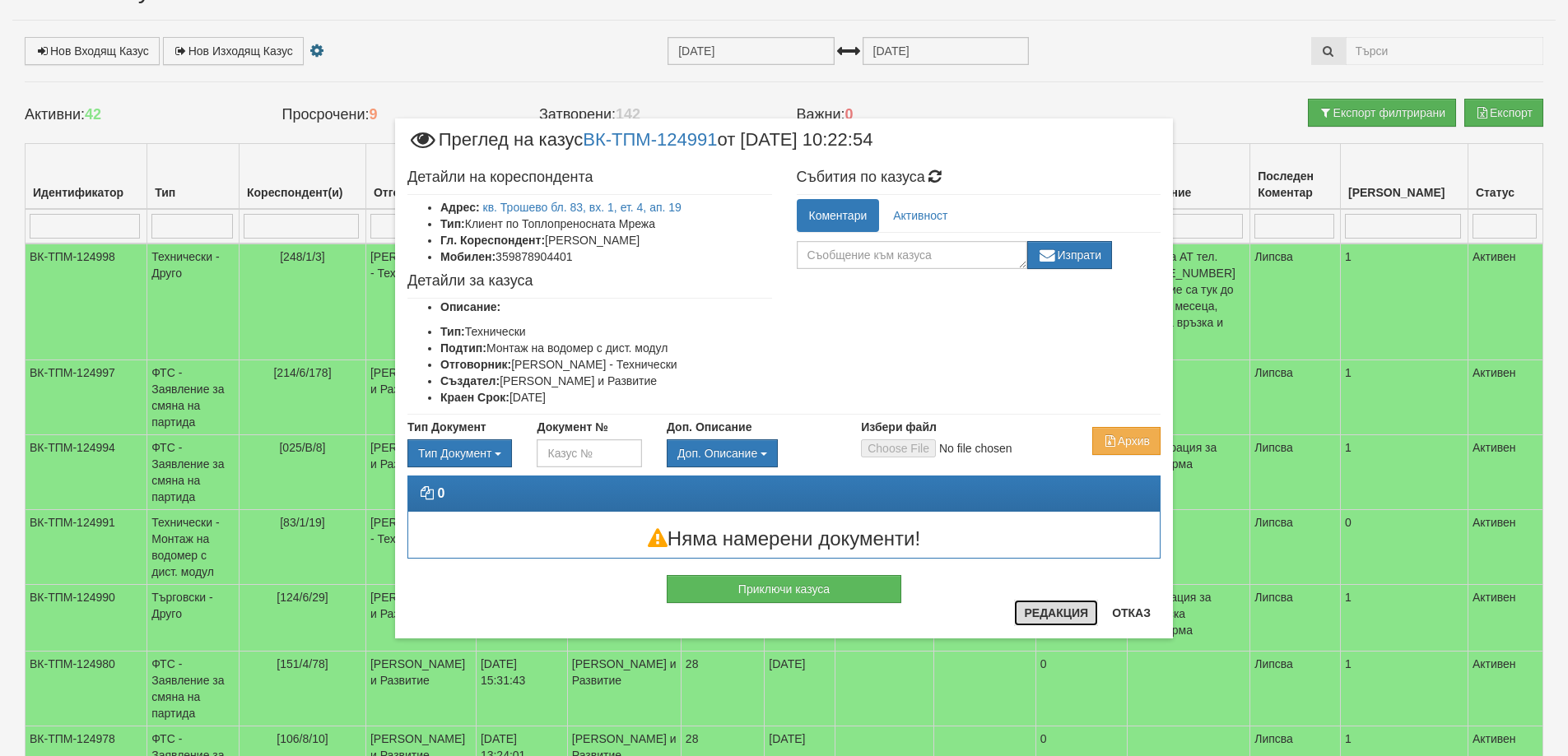
click at [1049, 609] on button "Редакция" at bounding box center [1055, 612] width 84 height 27
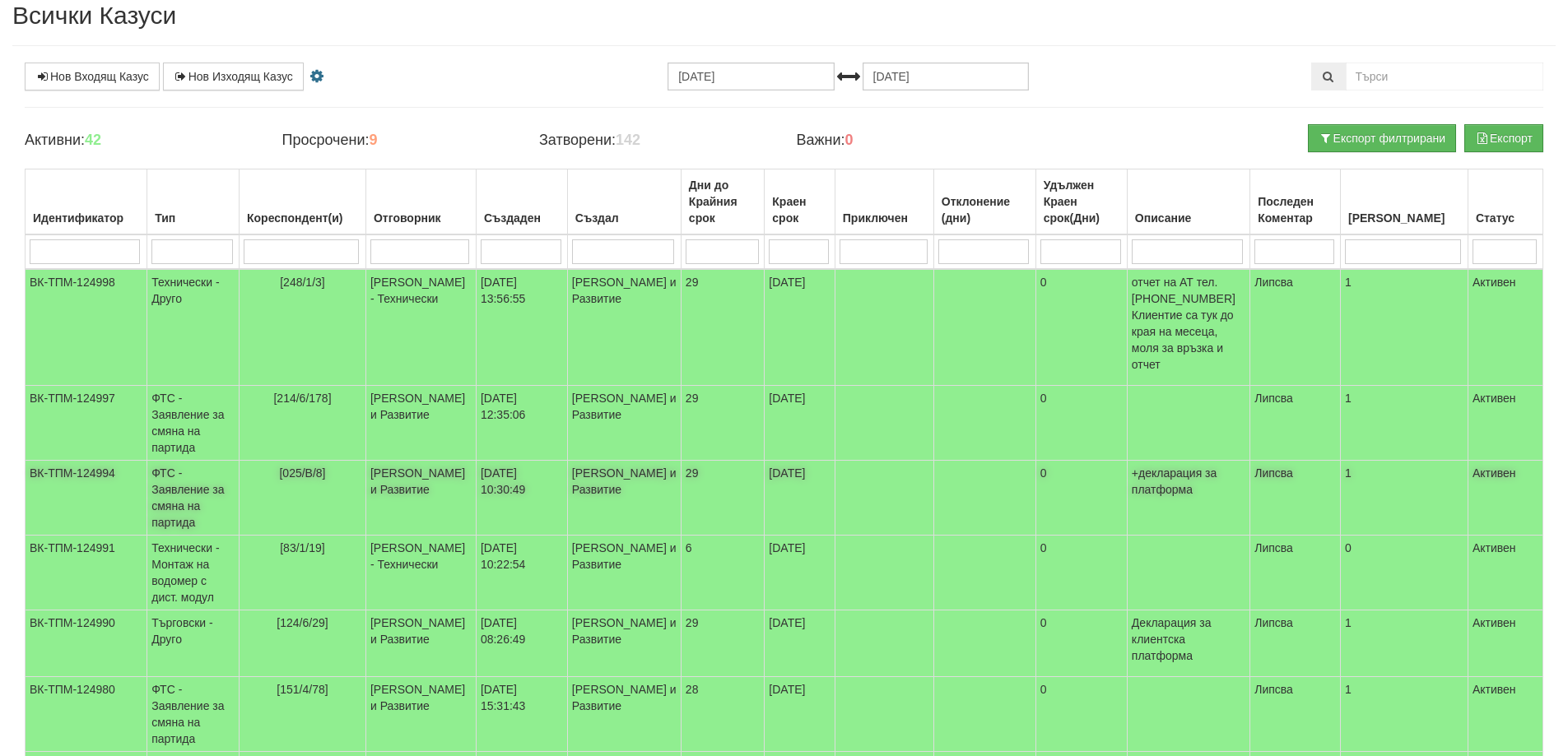
scroll to position [0, 0]
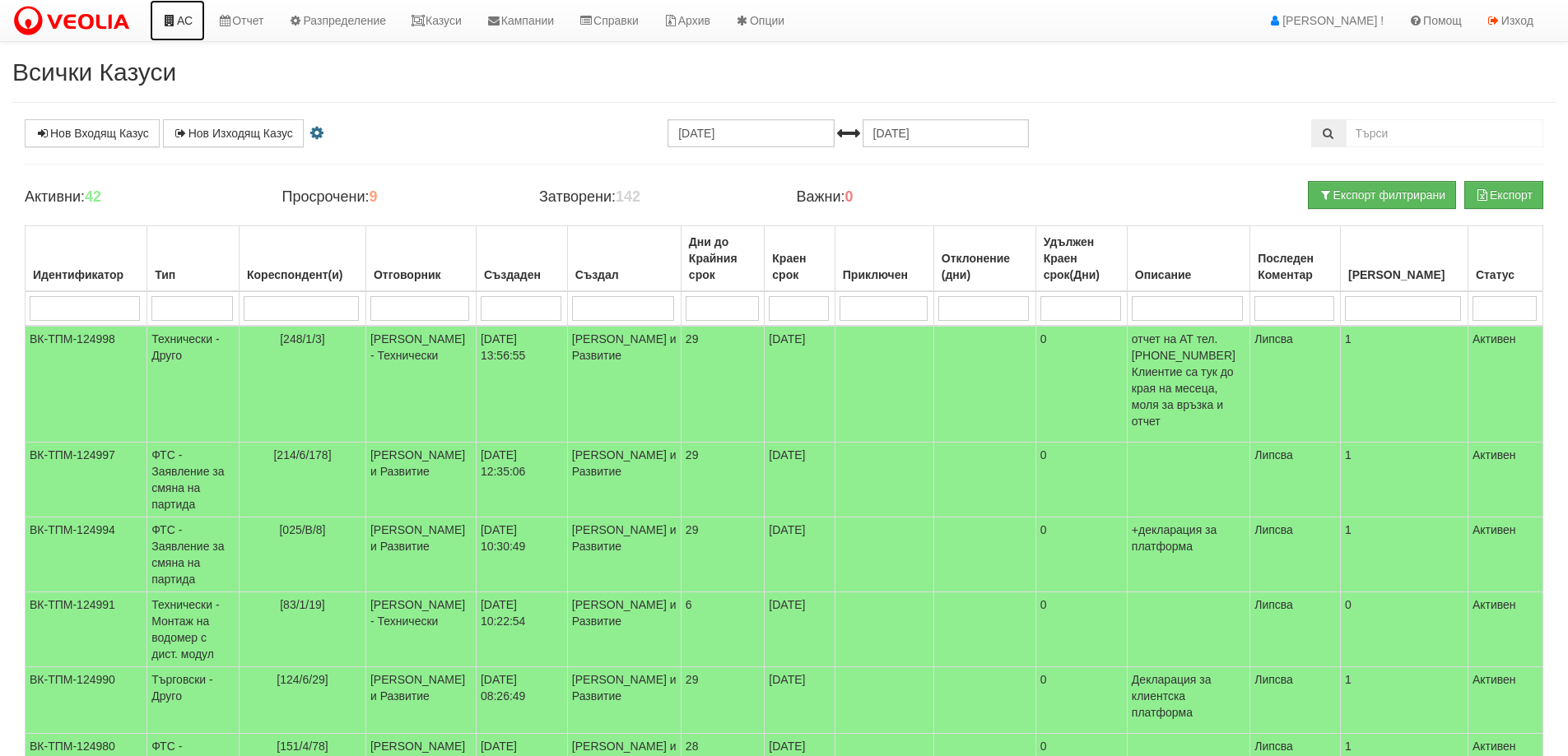
click at [177, 21] on link "АС" at bounding box center [177, 21] width 55 height 41
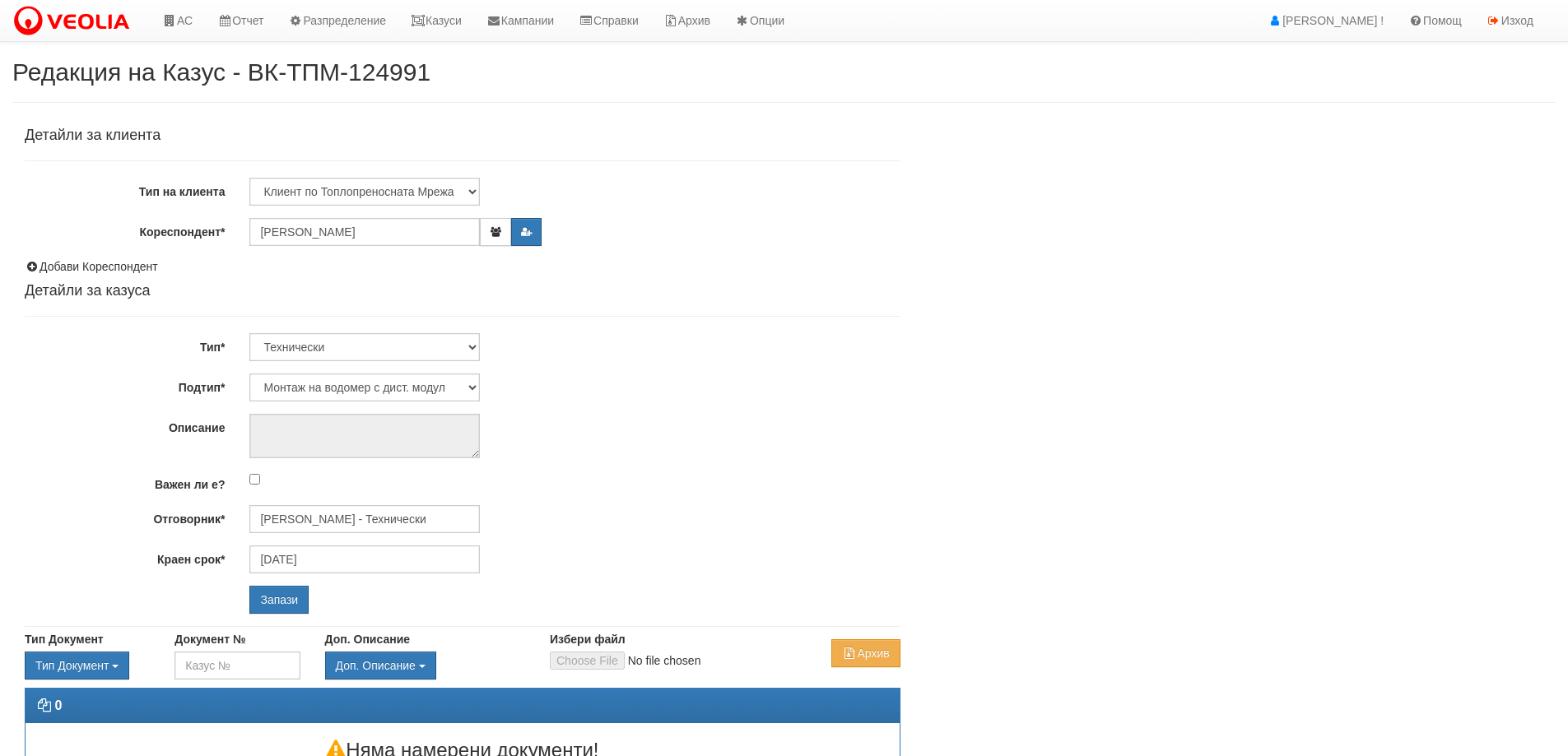
select select "Монтаж на водомер с дист. модул"
click at [361, 509] on input "[PERSON_NAME] - Технически" at bounding box center [365, 519] width 230 height 28
click at [353, 540] on div "[PERSON_NAME] - Технически" at bounding box center [719, 545] width 937 height 21
type input "[PERSON_NAME] - Технически"
click at [280, 588] on input "Запази" at bounding box center [279, 600] width 59 height 28
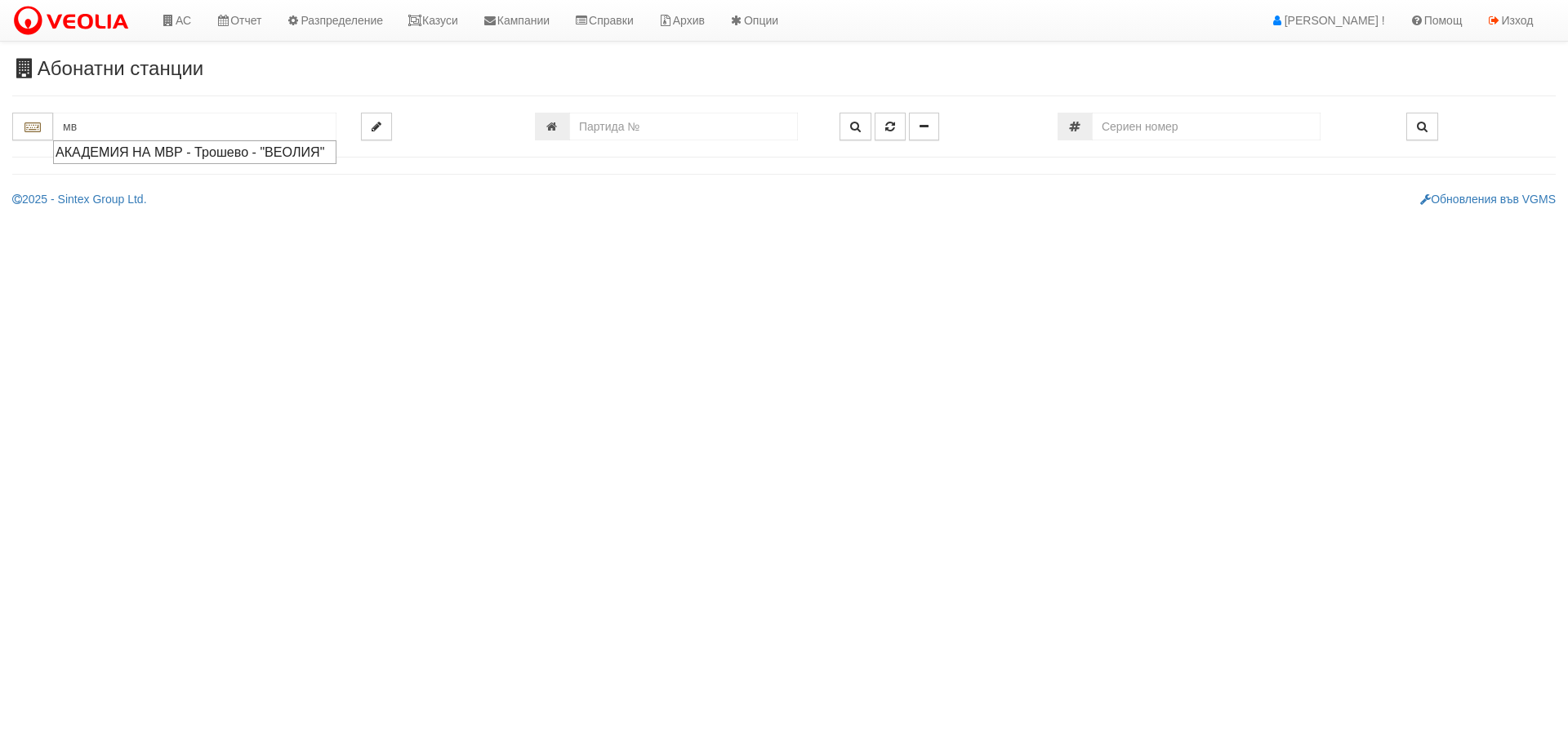
click at [106, 162] on div "АКАДЕМИЯ НА МВР - Трошево - "ВЕОЛИЯ"" at bounding box center [194, 151] width 278 height 19
type input "АКАДЕМИЯ НА МВР - Трошево - "ВЕОЛИЯ""
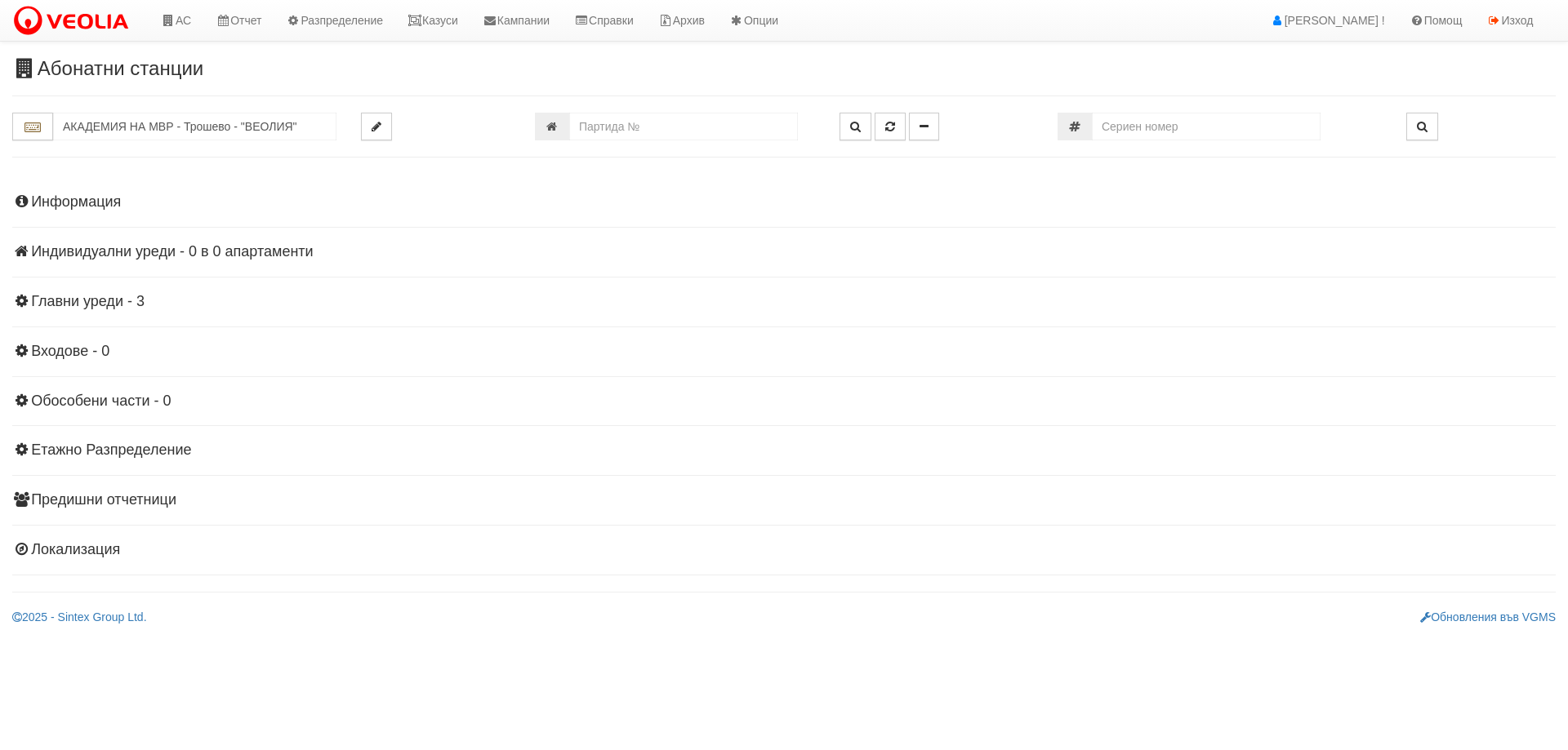
click at [87, 201] on h4 "Информация" at bounding box center [784, 202] width 1544 height 17
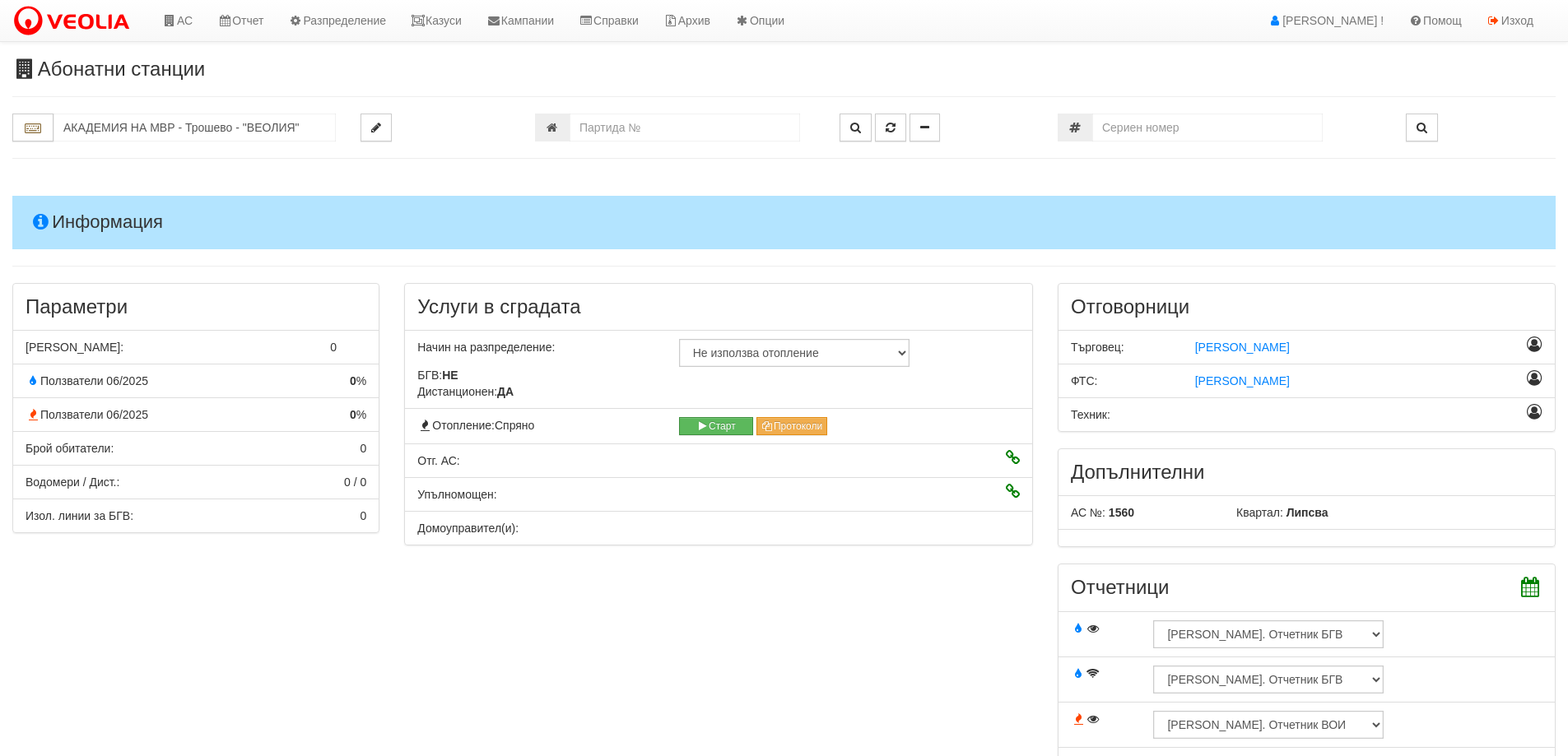
click at [92, 218] on h4 "Информация" at bounding box center [784, 222] width 1543 height 53
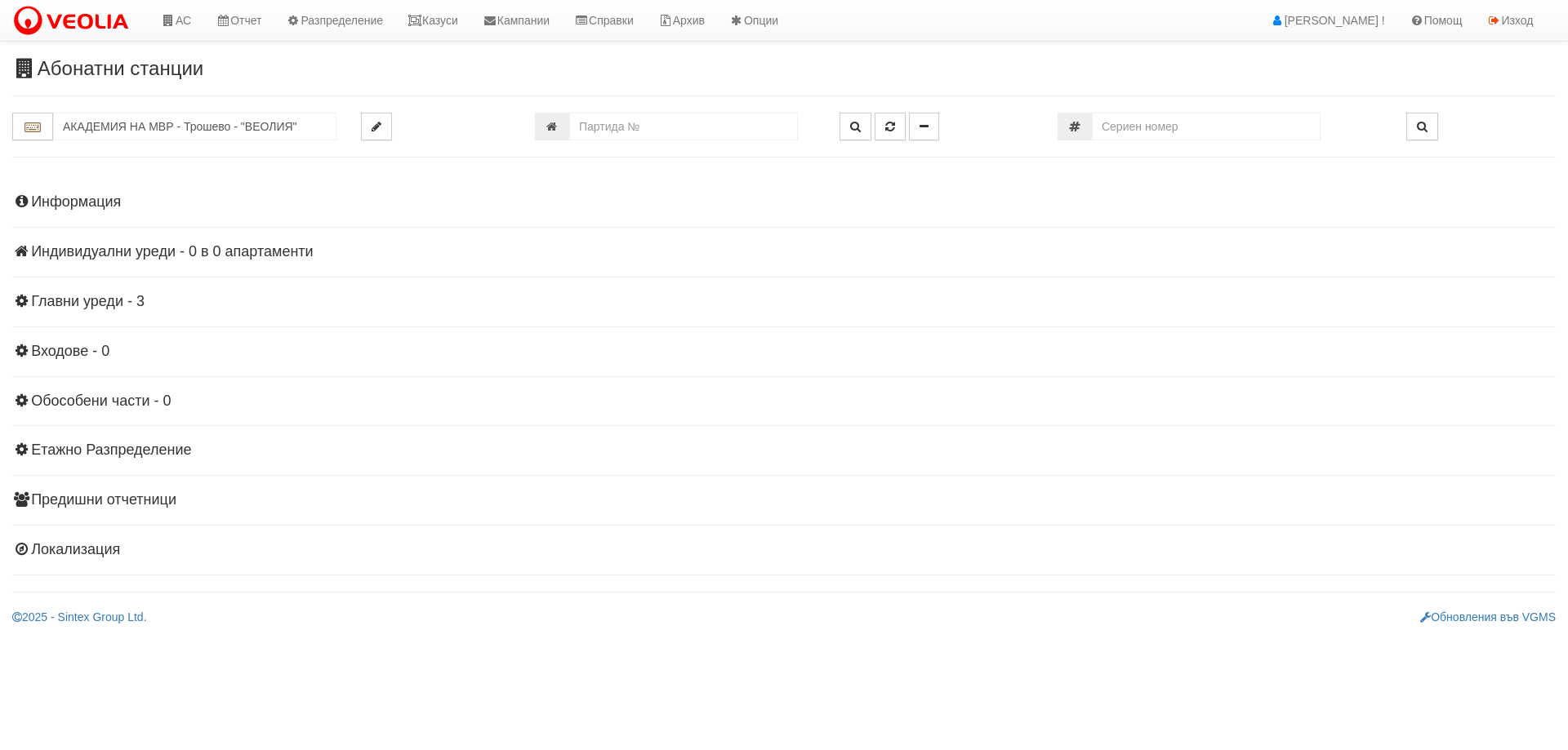
click at [113, 300] on h4 "Главни уреди - 3" at bounding box center [784, 301] width 1544 height 17
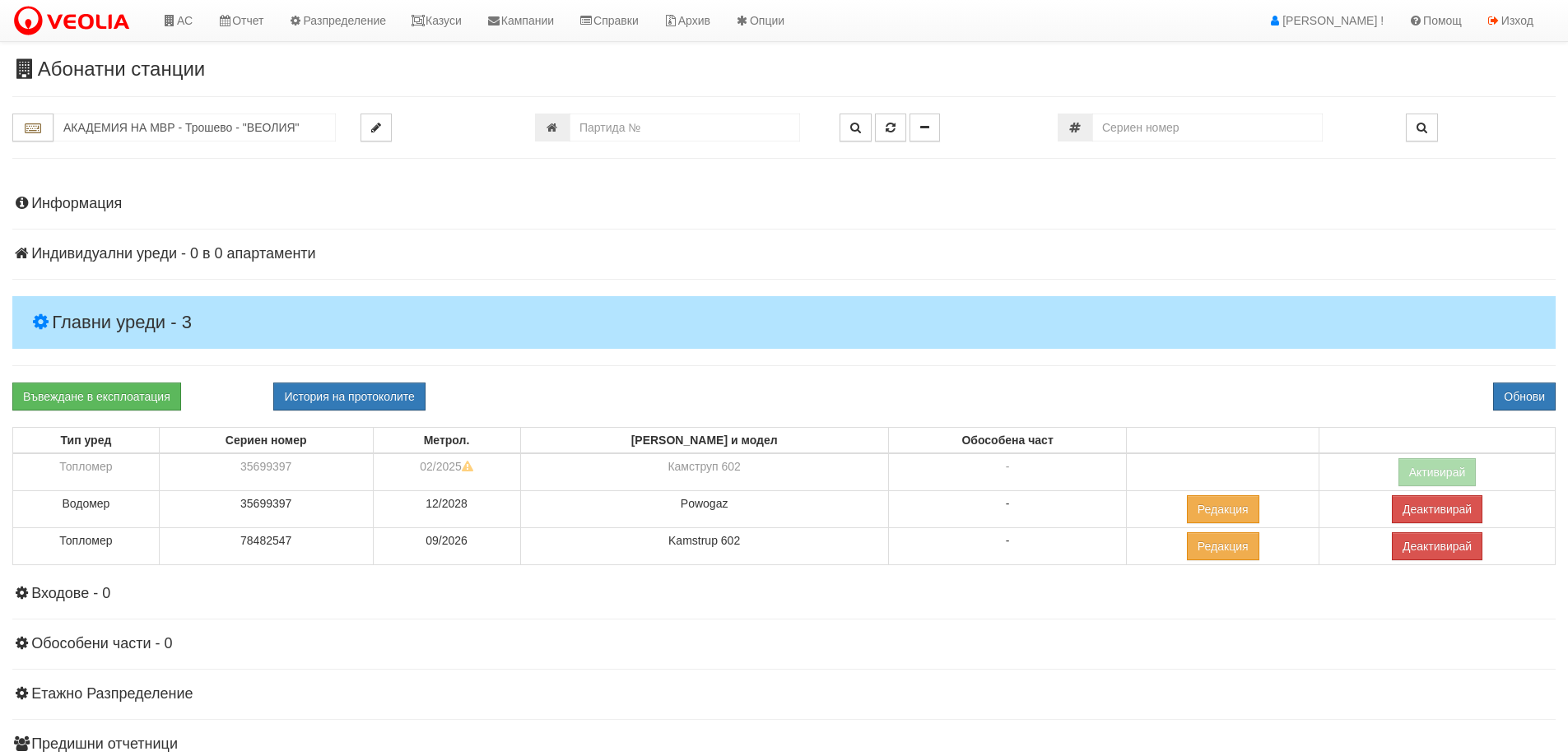
click at [114, 316] on h4 "Главни уреди - 3" at bounding box center [784, 322] width 1543 height 53
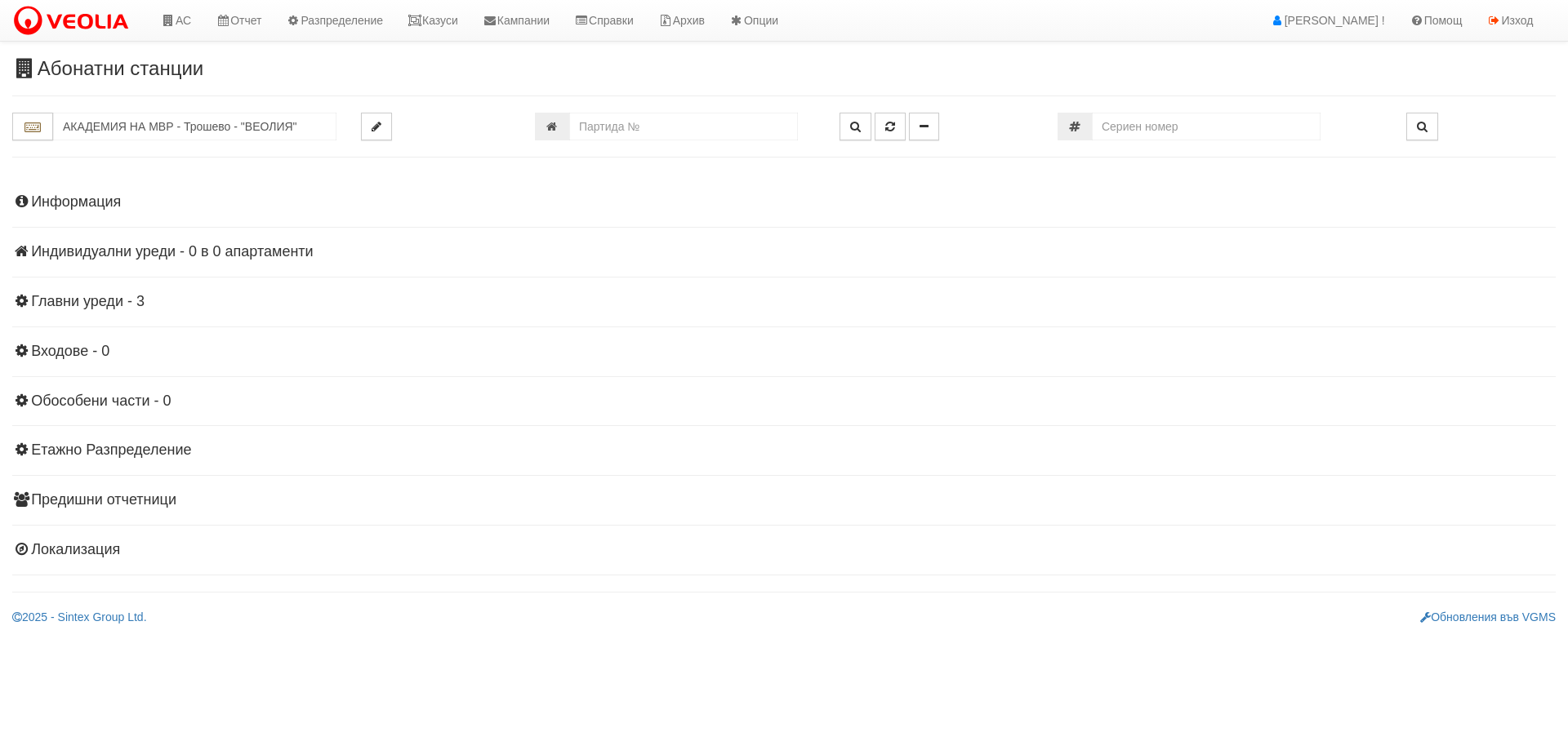
click at [83, 197] on h4 "Информация" at bounding box center [784, 202] width 1544 height 17
